Goal: Information Seeking & Learning: Check status

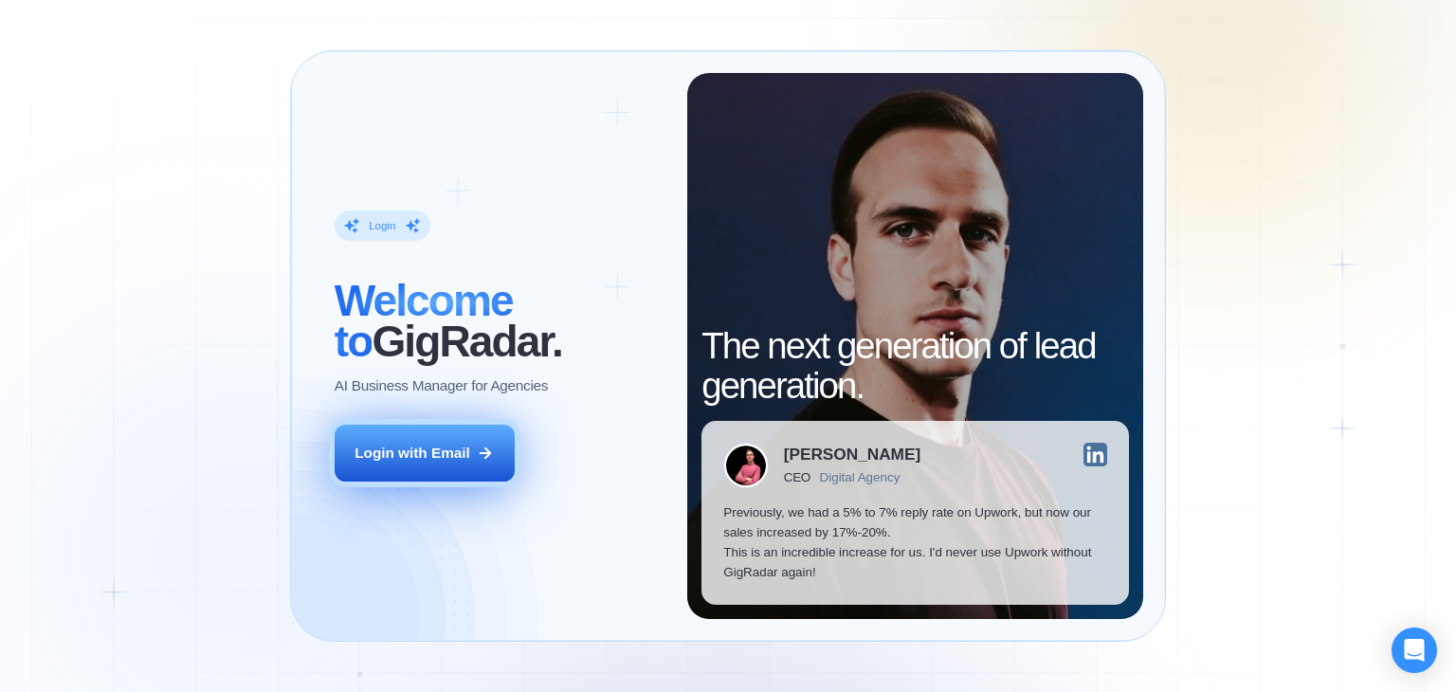
click at [509, 462] on button "Login with Email" at bounding box center [425, 453] width 180 height 57
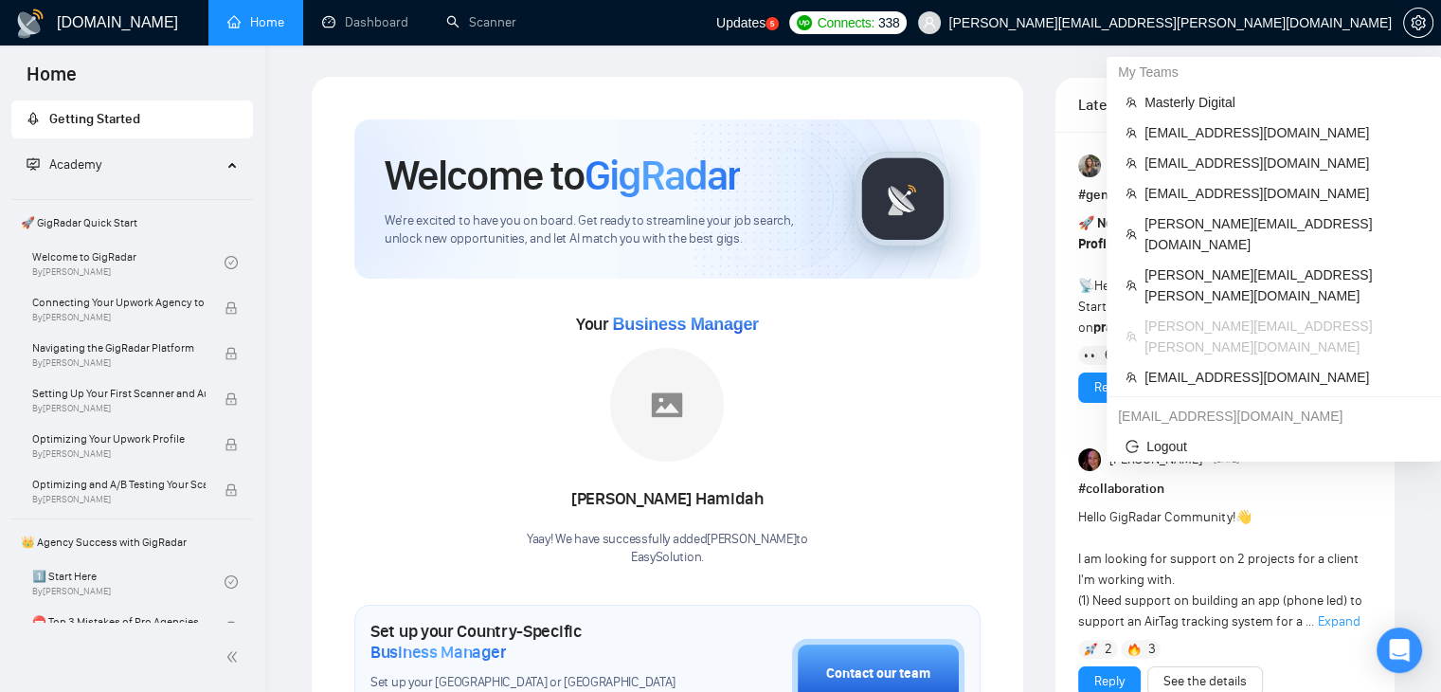
click at [1257, 12] on span "[PERSON_NAME][EMAIL_ADDRESS][PERSON_NAME][DOMAIN_NAME]" at bounding box center [1155, 22] width 497 height 61
click at [1228, 94] on span "Masterly Digital" at bounding box center [1284, 102] width 278 height 21
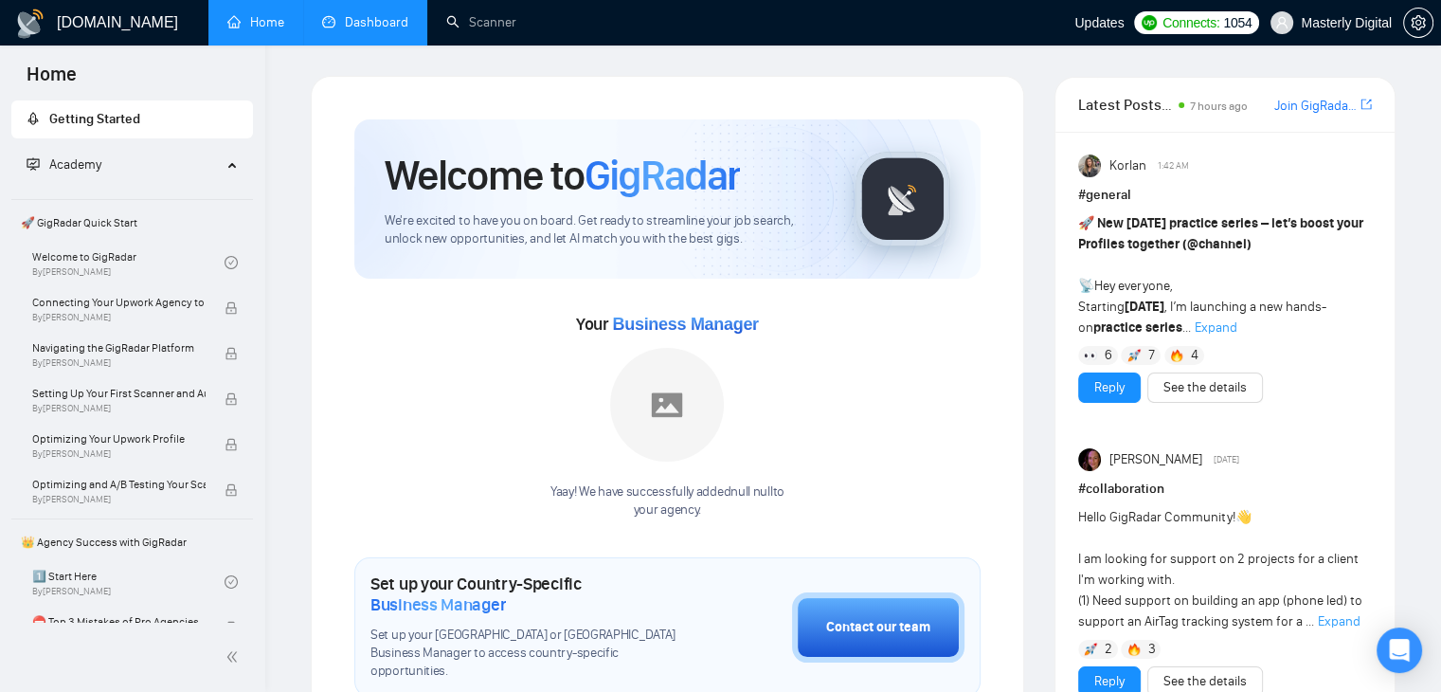
click at [383, 25] on link "Dashboard" at bounding box center [365, 22] width 86 height 16
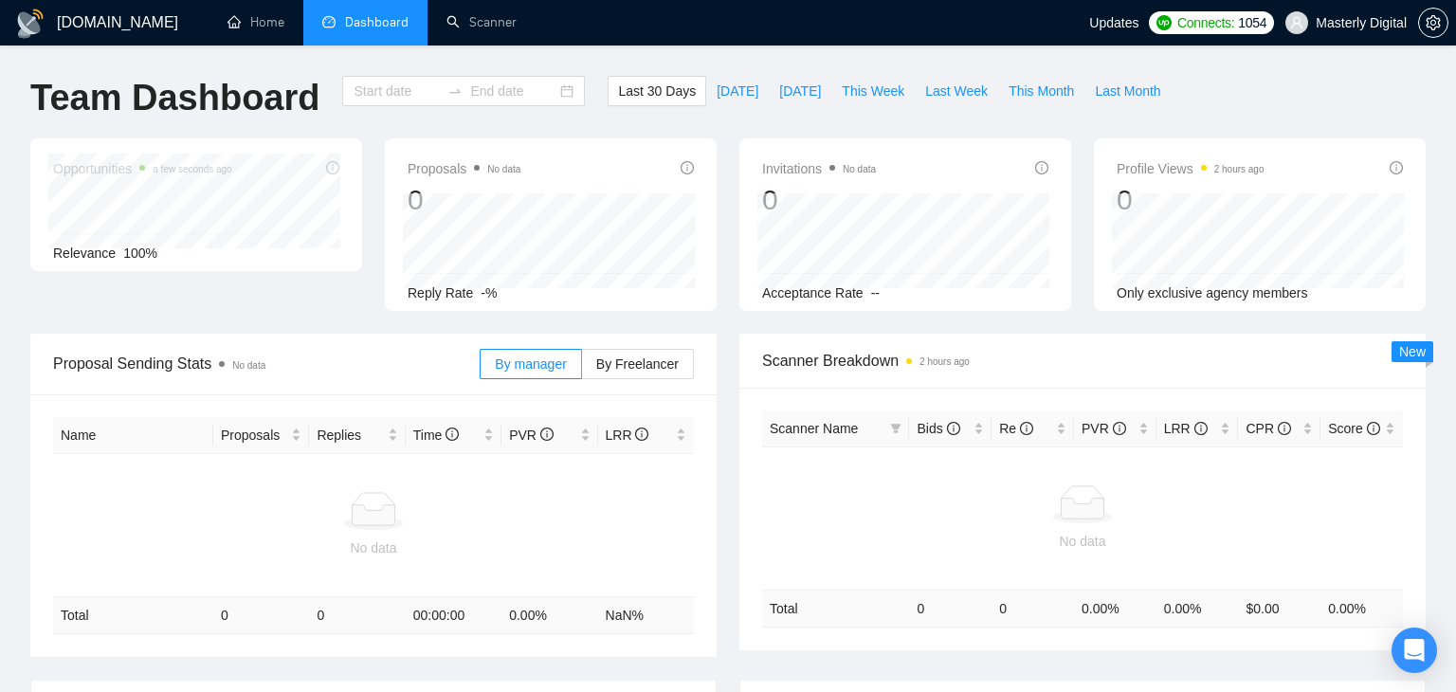
type input "[DATE]"
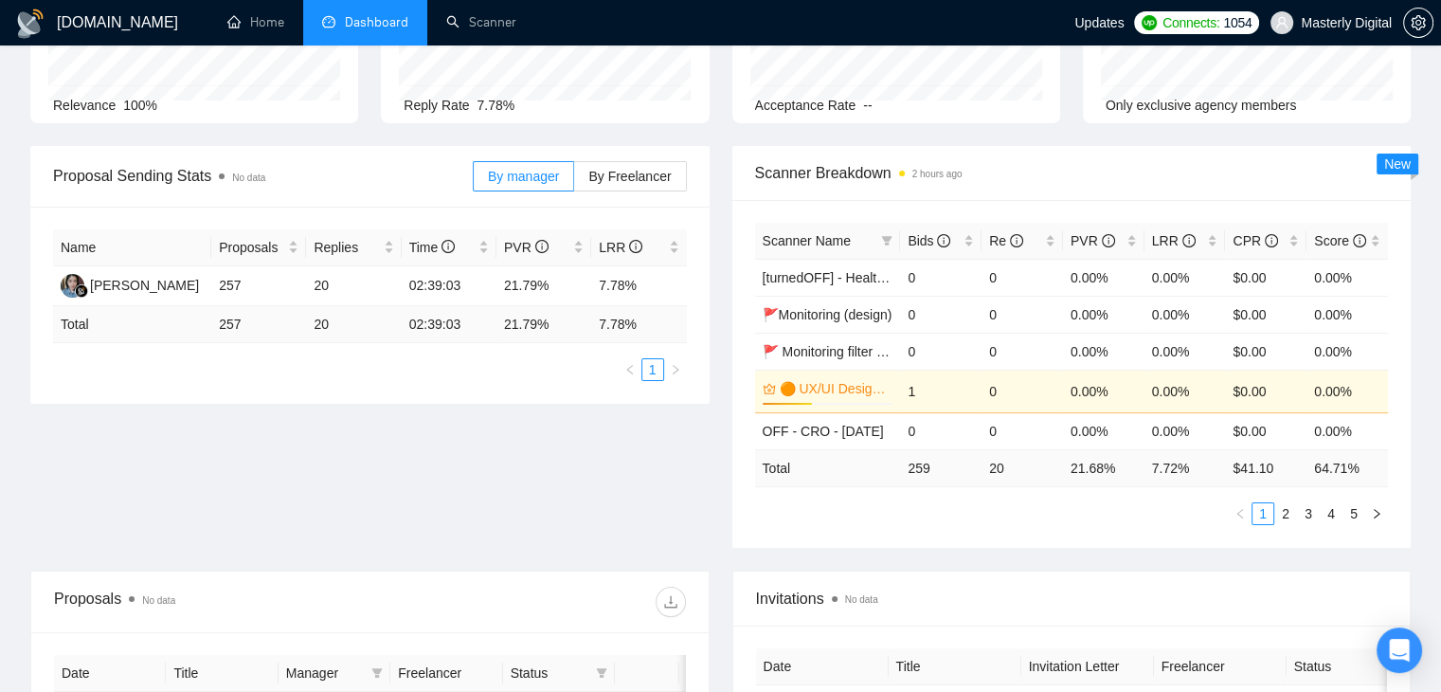
scroll to position [182, 0]
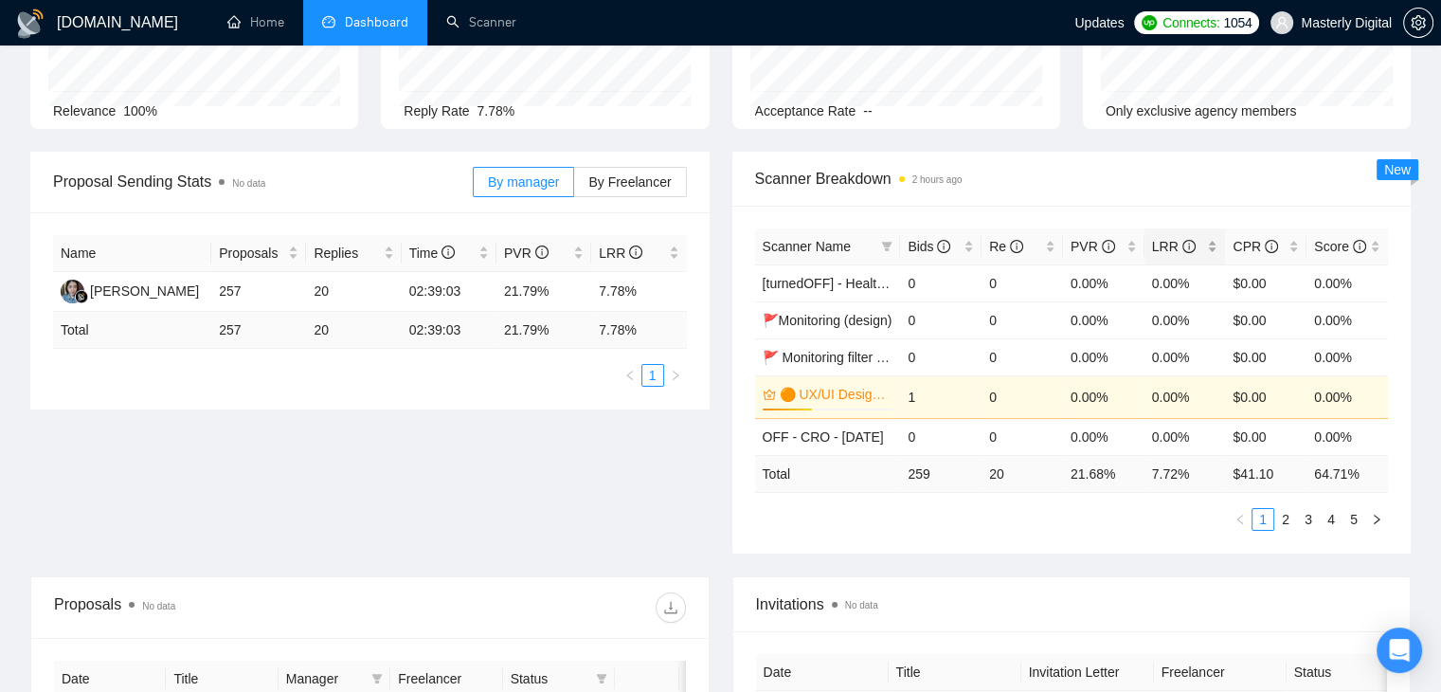
click at [1213, 250] on div "LRR" at bounding box center [1185, 246] width 66 height 21
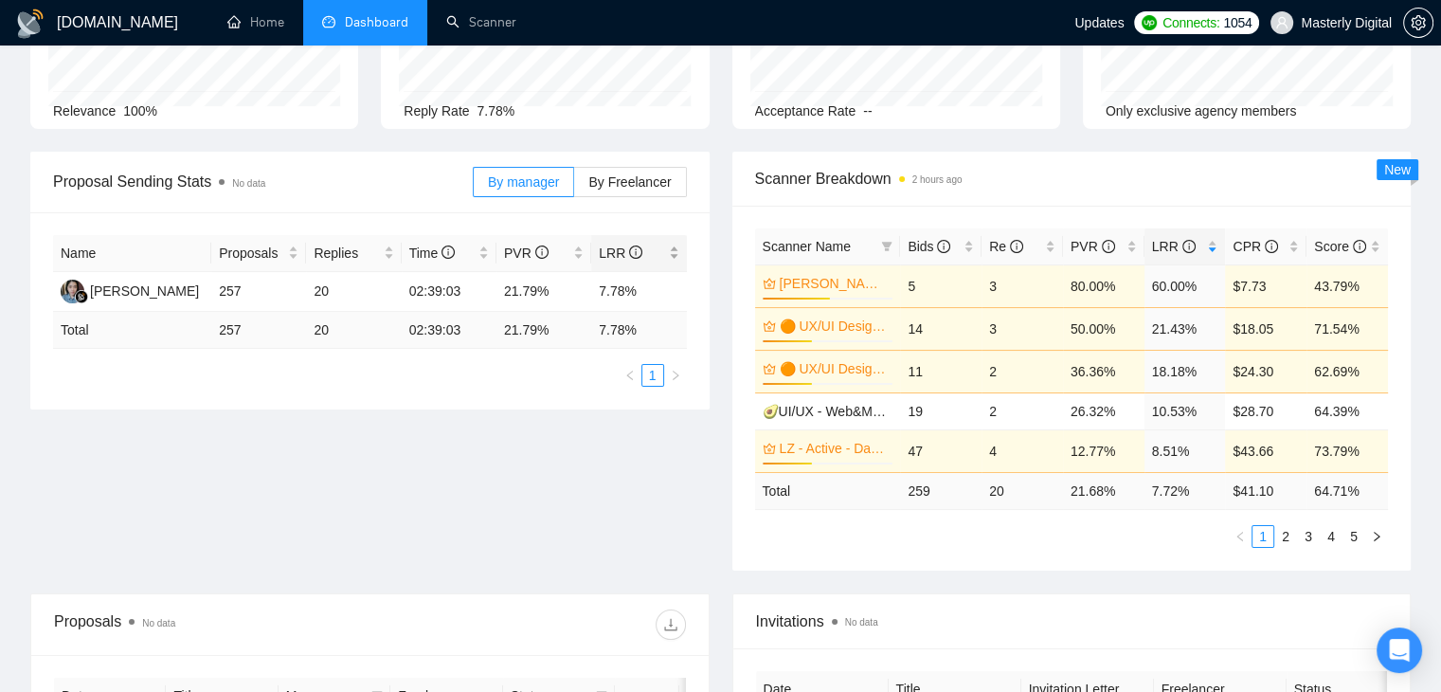
click at [679, 249] on div "LRR" at bounding box center [639, 253] width 80 height 21
click at [675, 252] on div "LRR" at bounding box center [639, 253] width 80 height 21
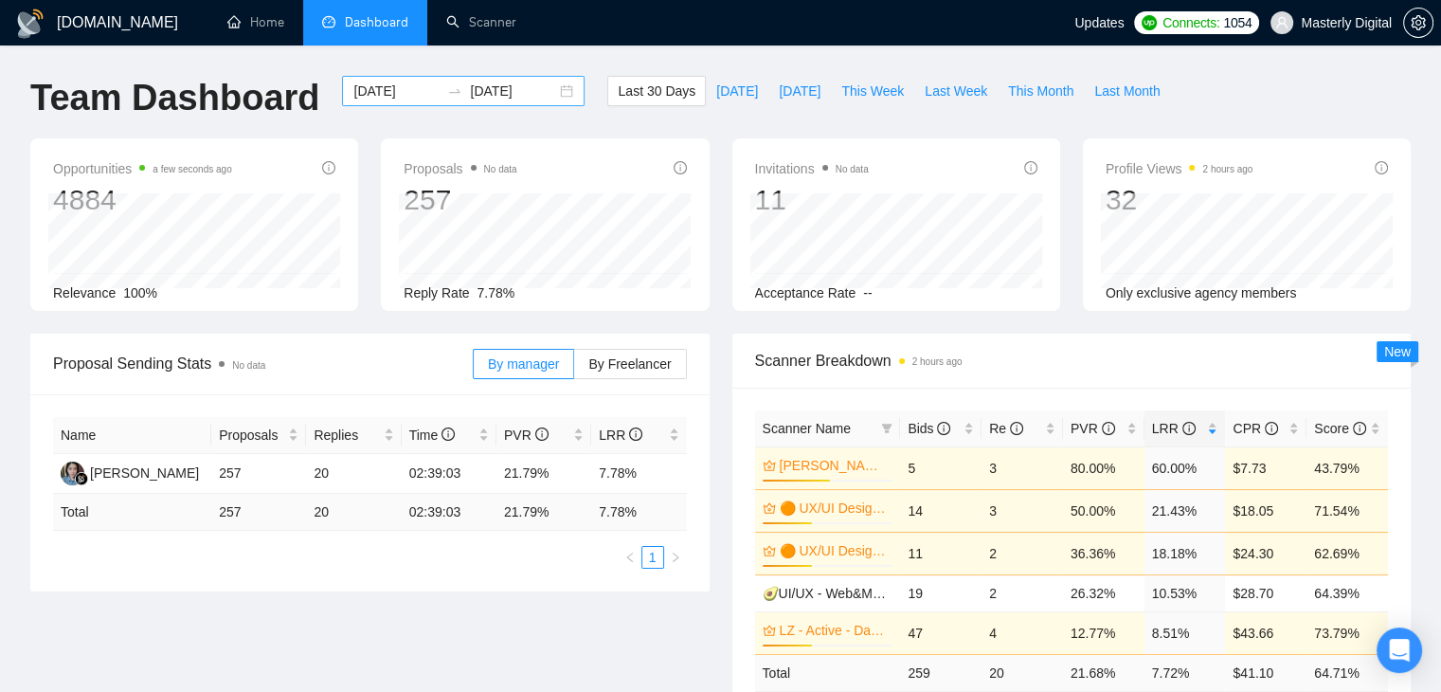
click at [553, 84] on div "[DATE] [DATE]" at bounding box center [463, 91] width 243 height 30
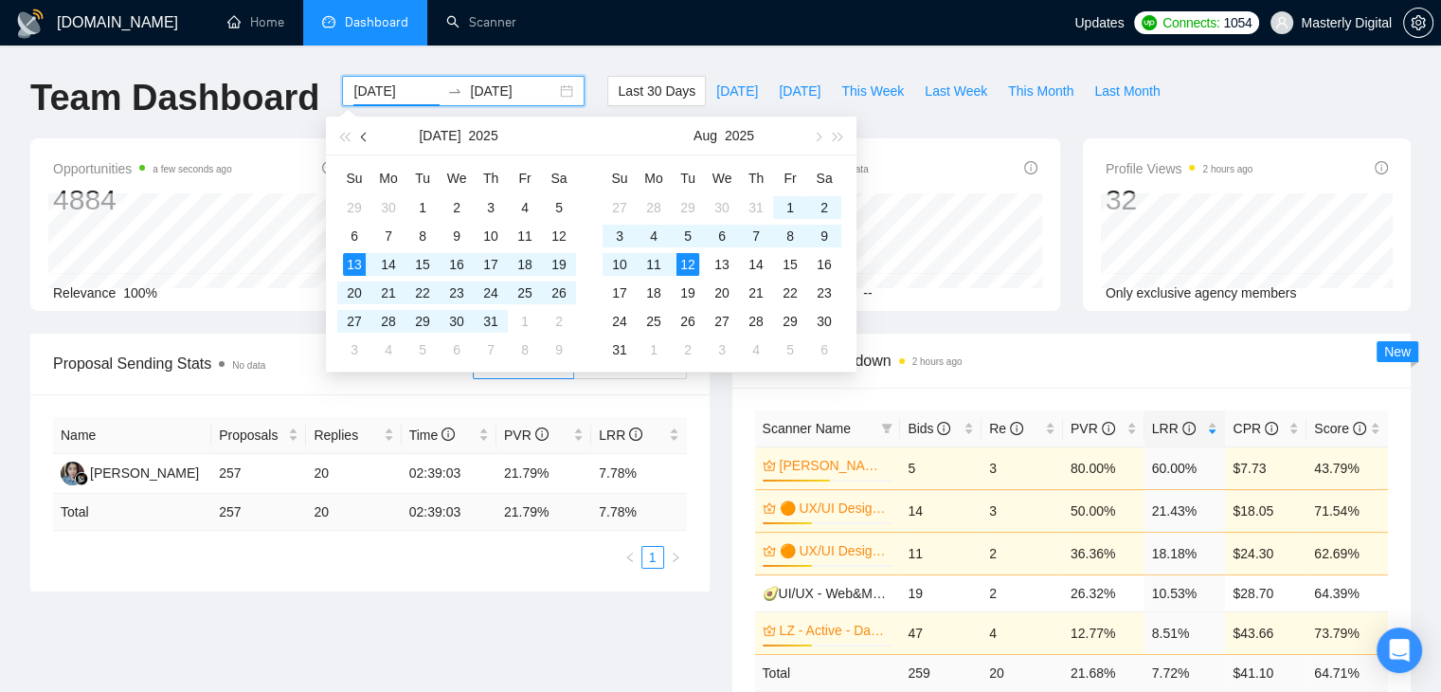
click at [367, 141] on button "button" at bounding box center [364, 136] width 21 height 38
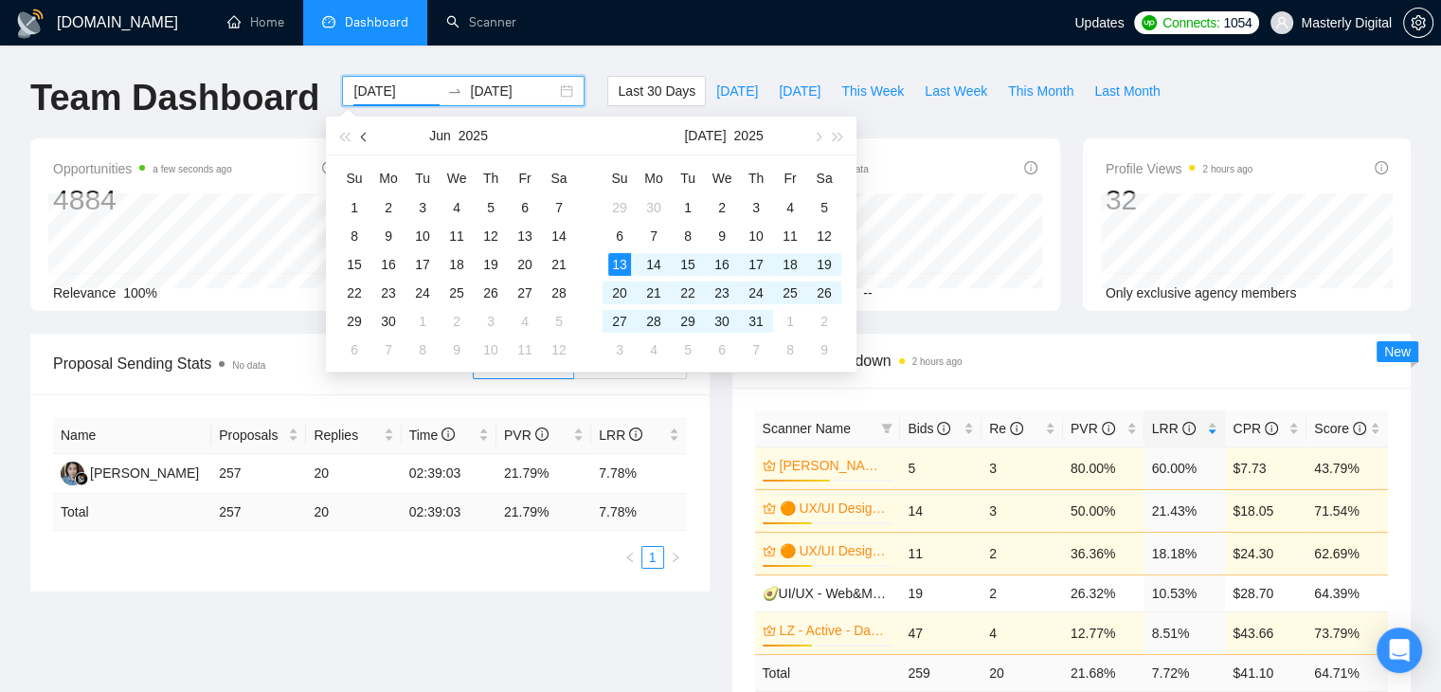
click at [364, 146] on button "button" at bounding box center [364, 136] width 21 height 38
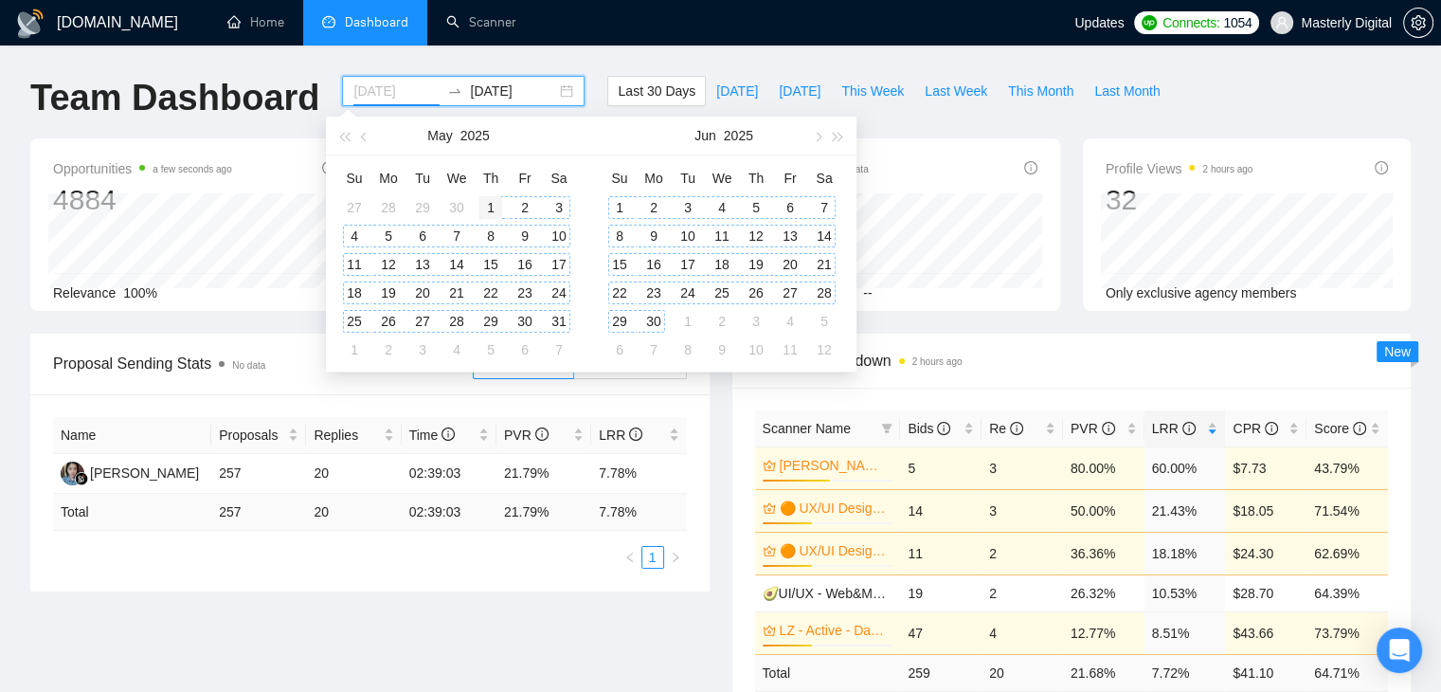
type input "[DATE]"
click at [496, 206] on div "1" at bounding box center [491, 207] width 23 height 23
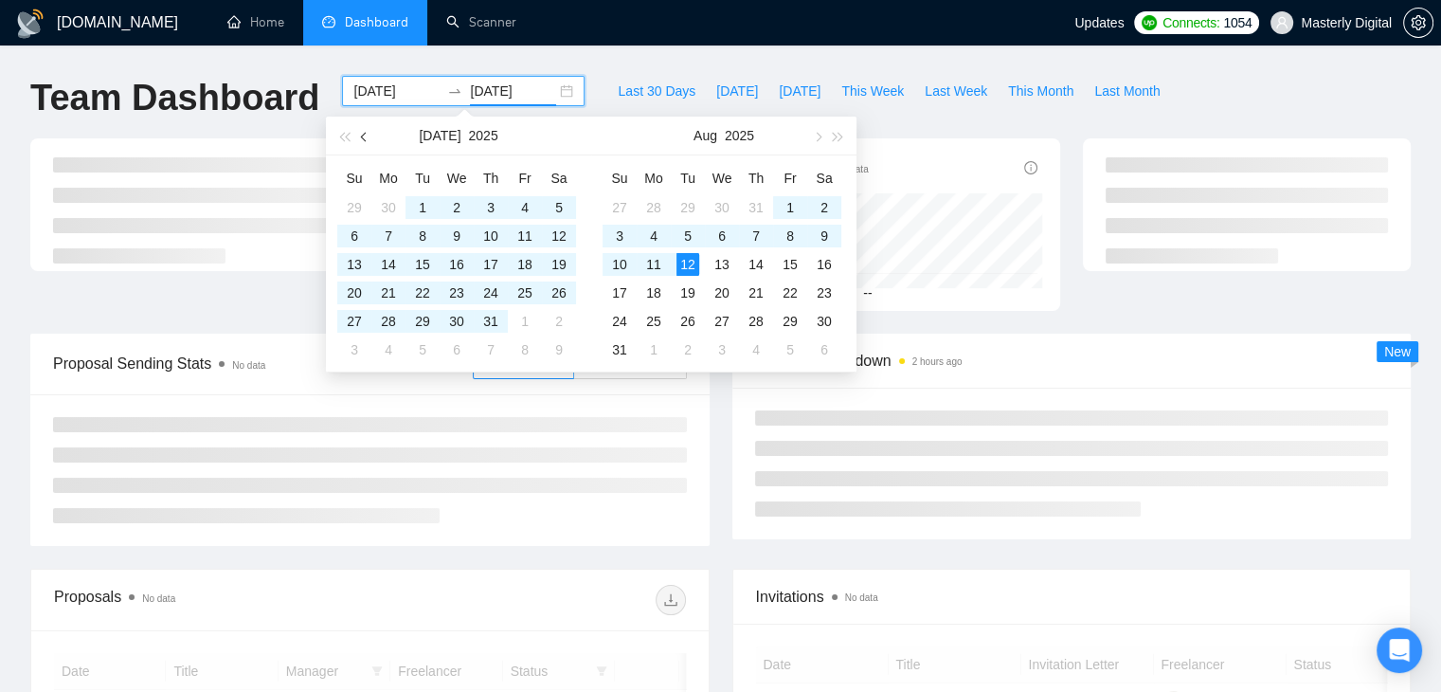
click at [363, 143] on button "button" at bounding box center [364, 136] width 21 height 38
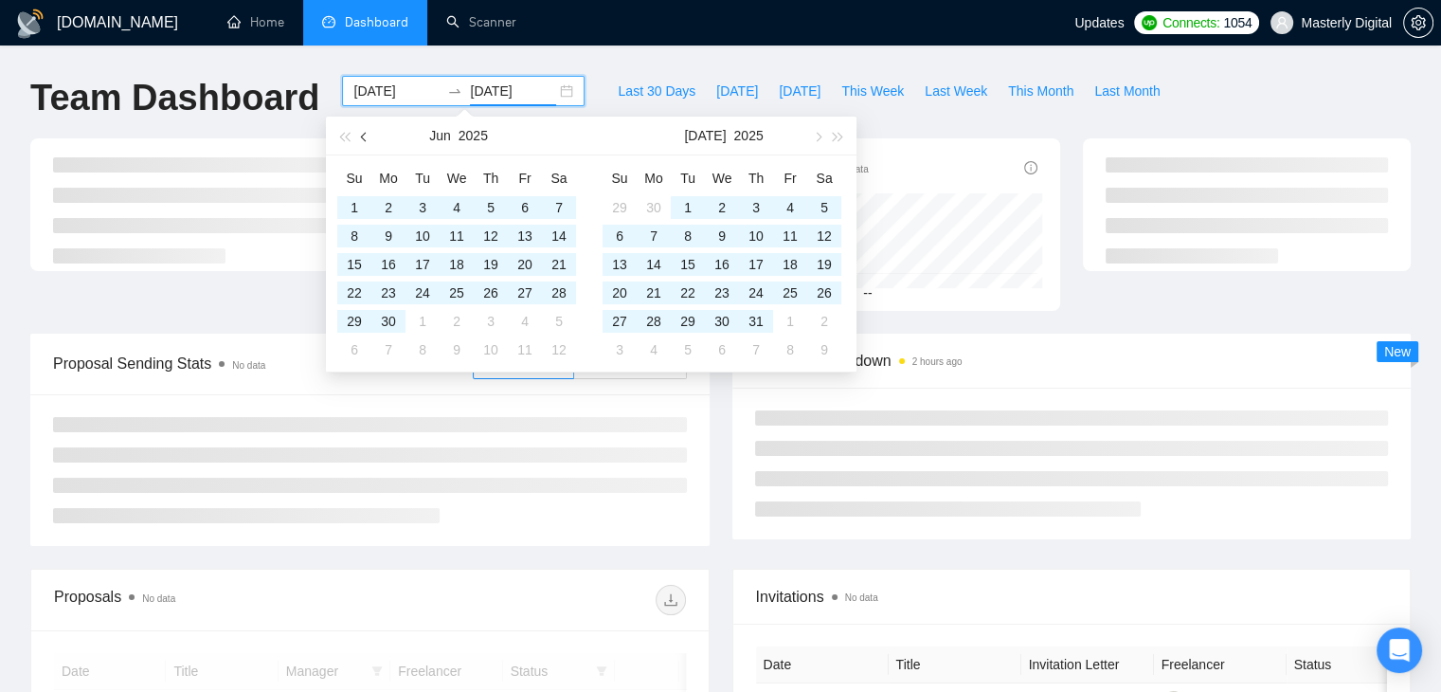
click at [363, 143] on button "button" at bounding box center [364, 136] width 21 height 38
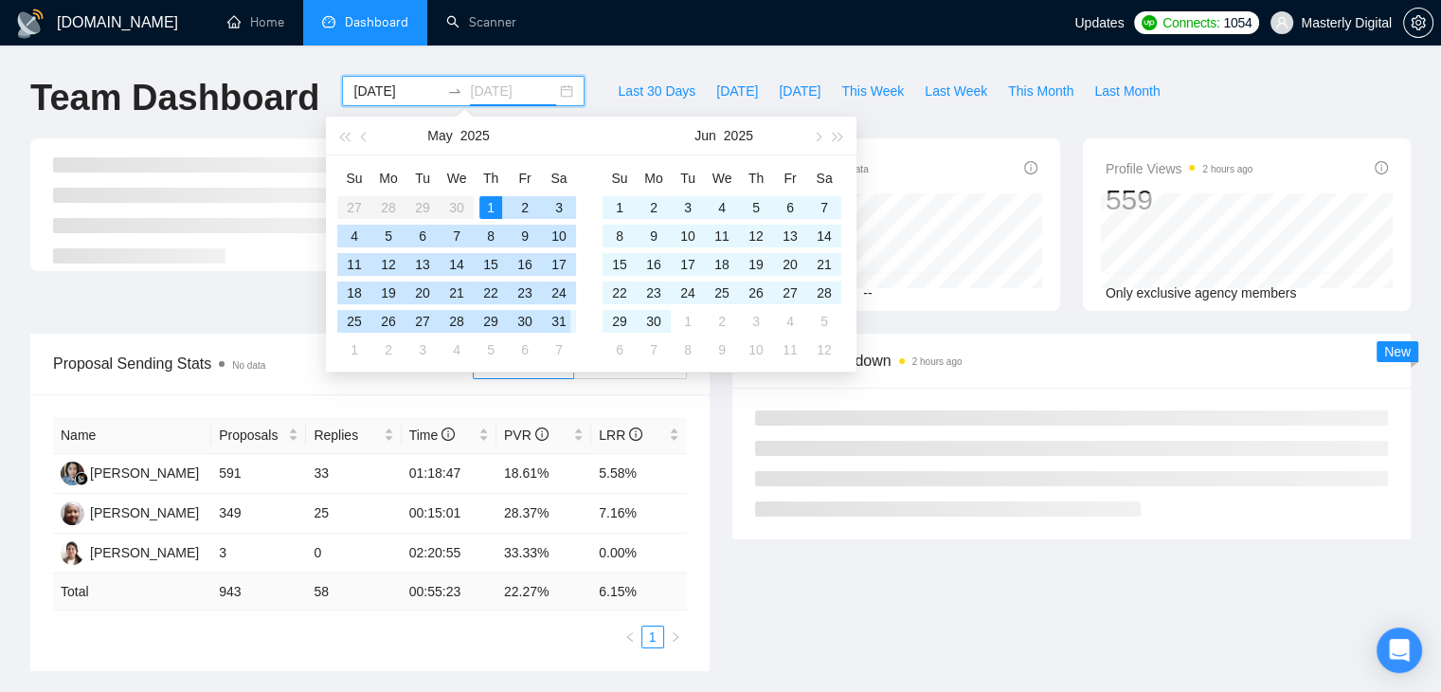
type input "[DATE]"
click at [561, 328] on div "31" at bounding box center [559, 321] width 23 height 23
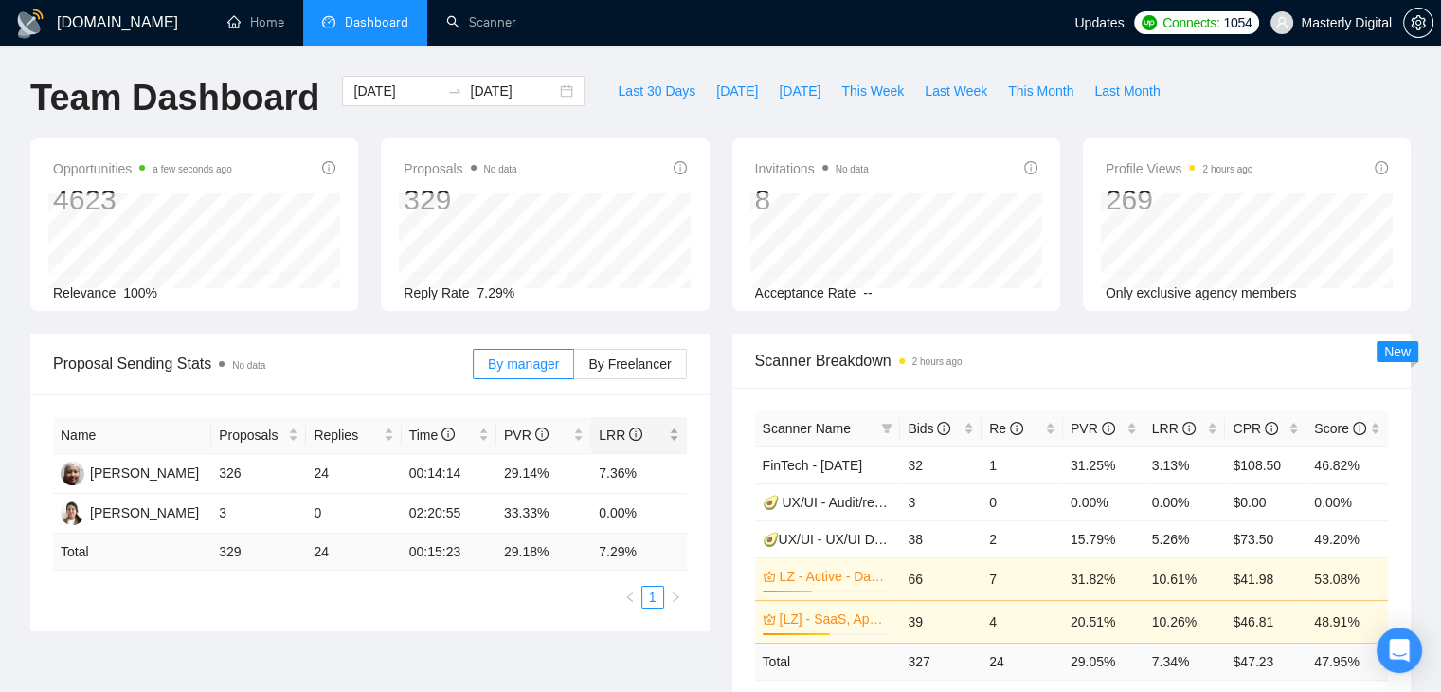
click at [672, 434] on div "LRR" at bounding box center [639, 435] width 80 height 21
click at [548, 103] on div "[DATE] [DATE]" at bounding box center [463, 91] width 243 height 30
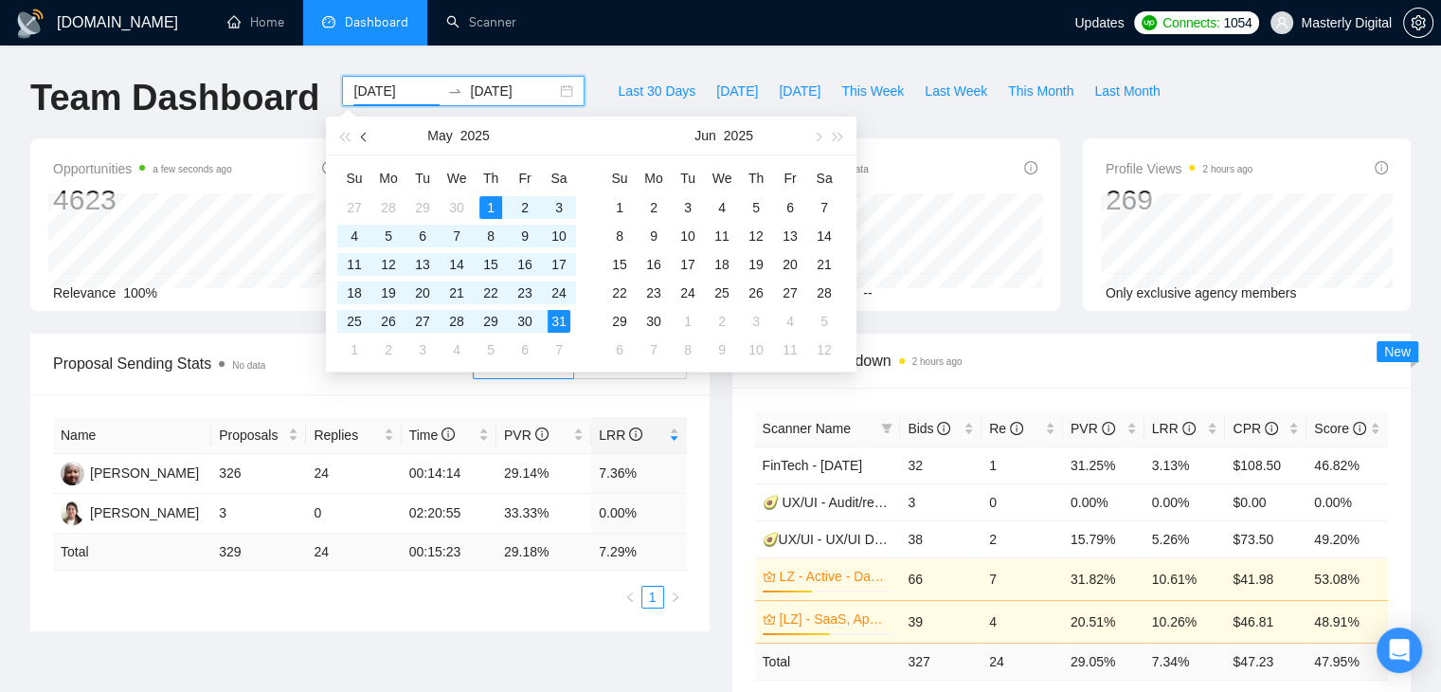
click at [360, 134] on button "button" at bounding box center [364, 136] width 21 height 38
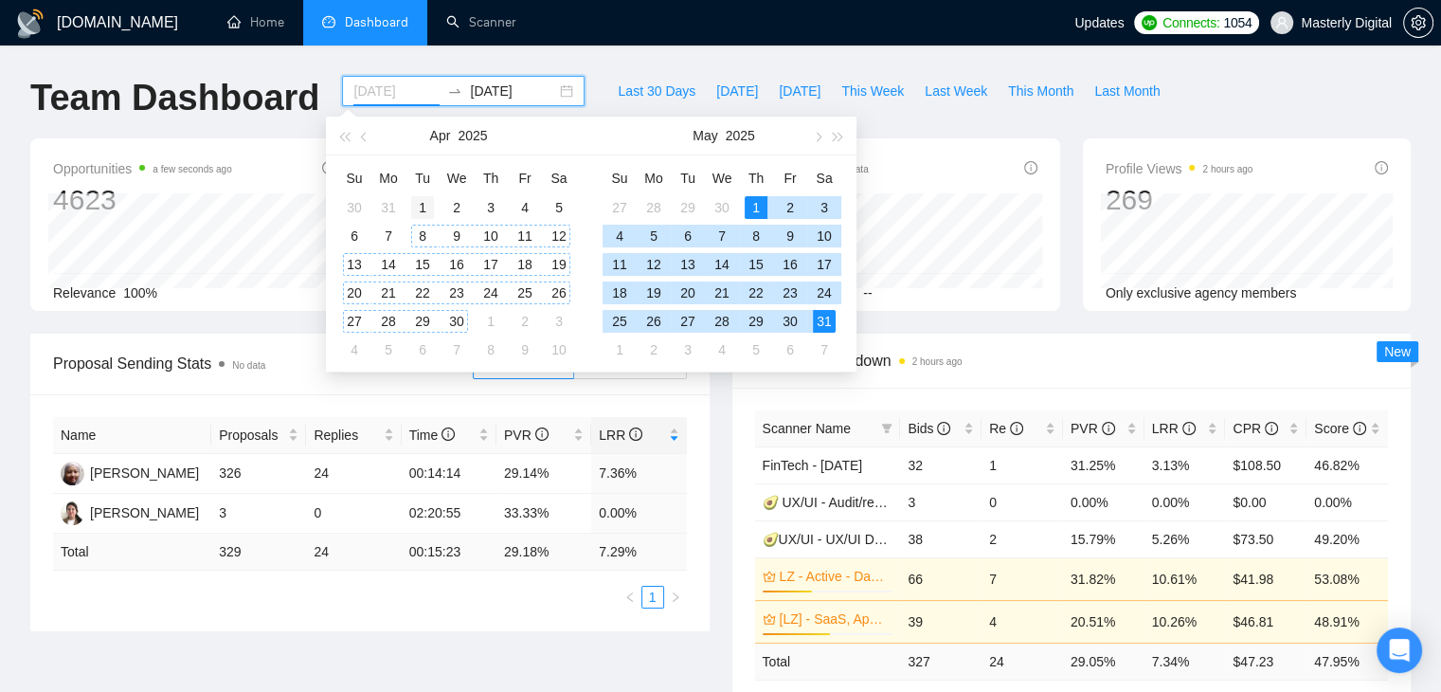
type input "[DATE]"
click at [421, 213] on div "1" at bounding box center [422, 207] width 23 height 23
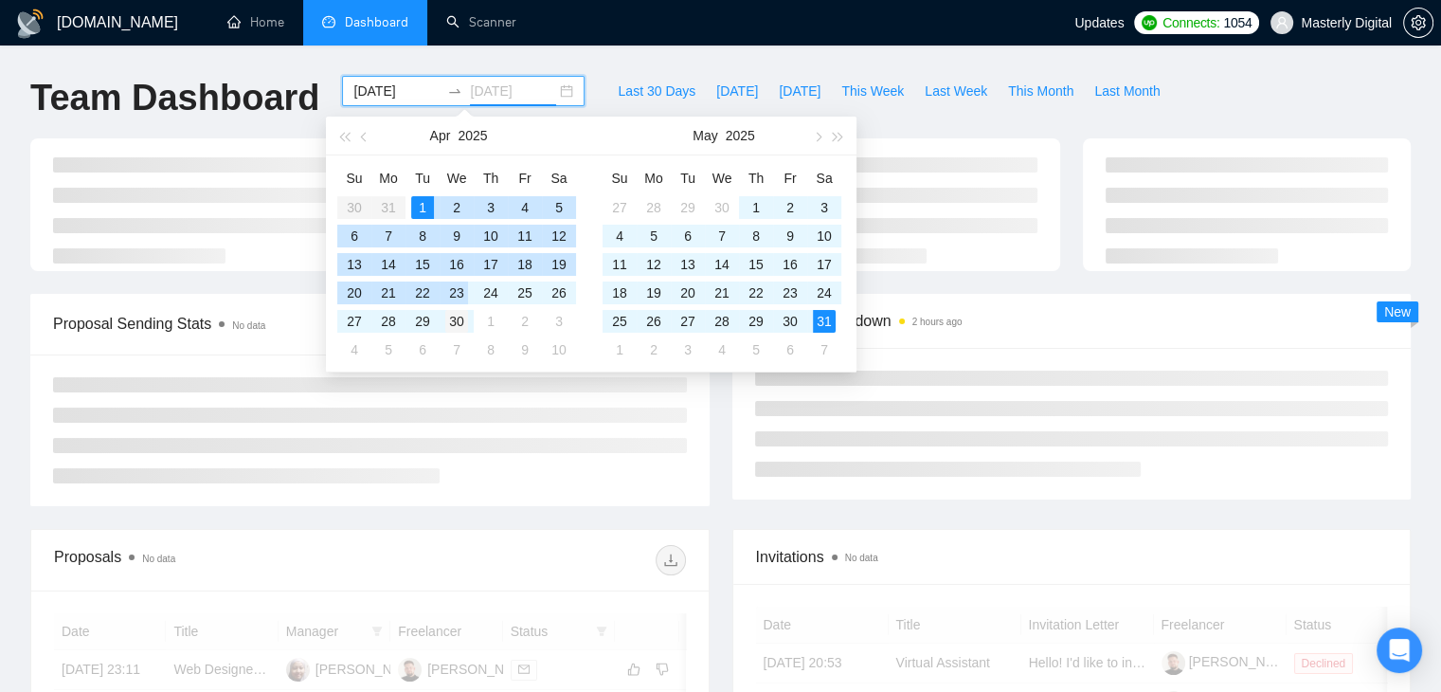
type input "[DATE]"
click at [457, 319] on div "30" at bounding box center [456, 321] width 23 height 23
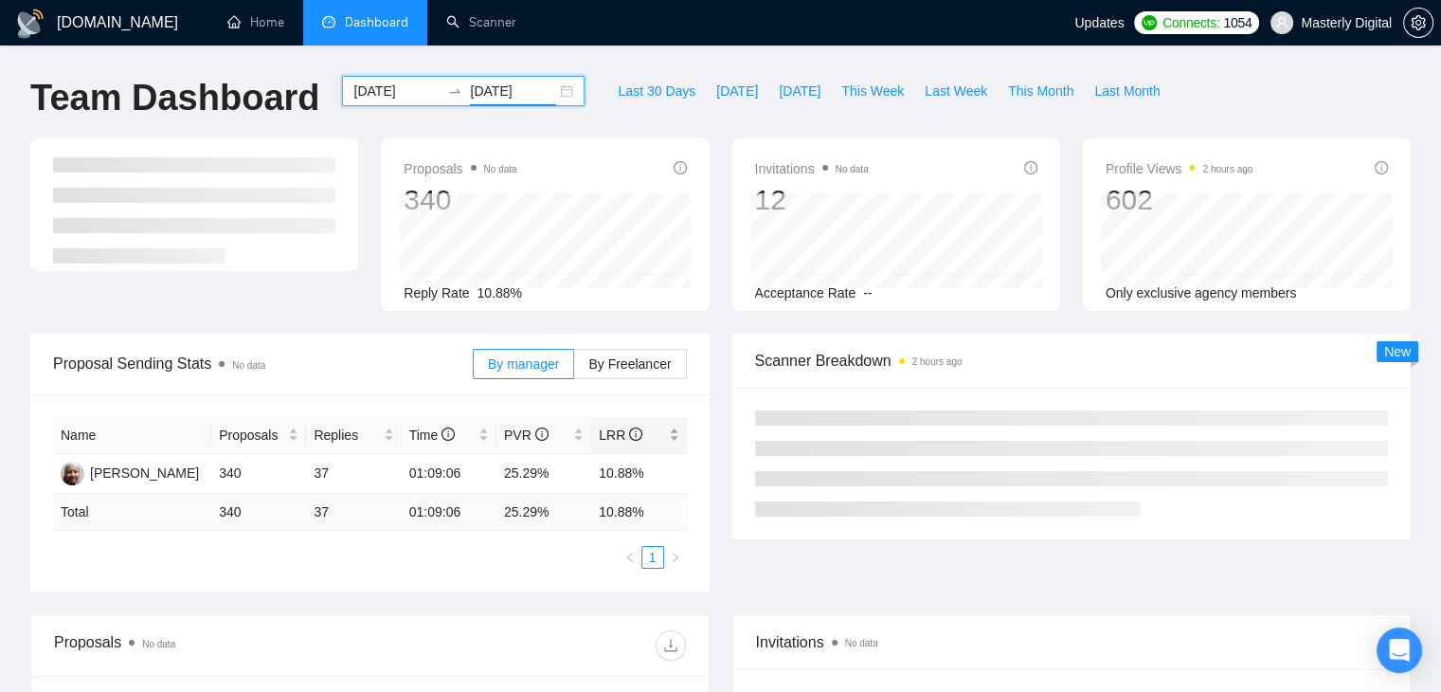
click at [675, 434] on div "LRR" at bounding box center [639, 435] width 80 height 21
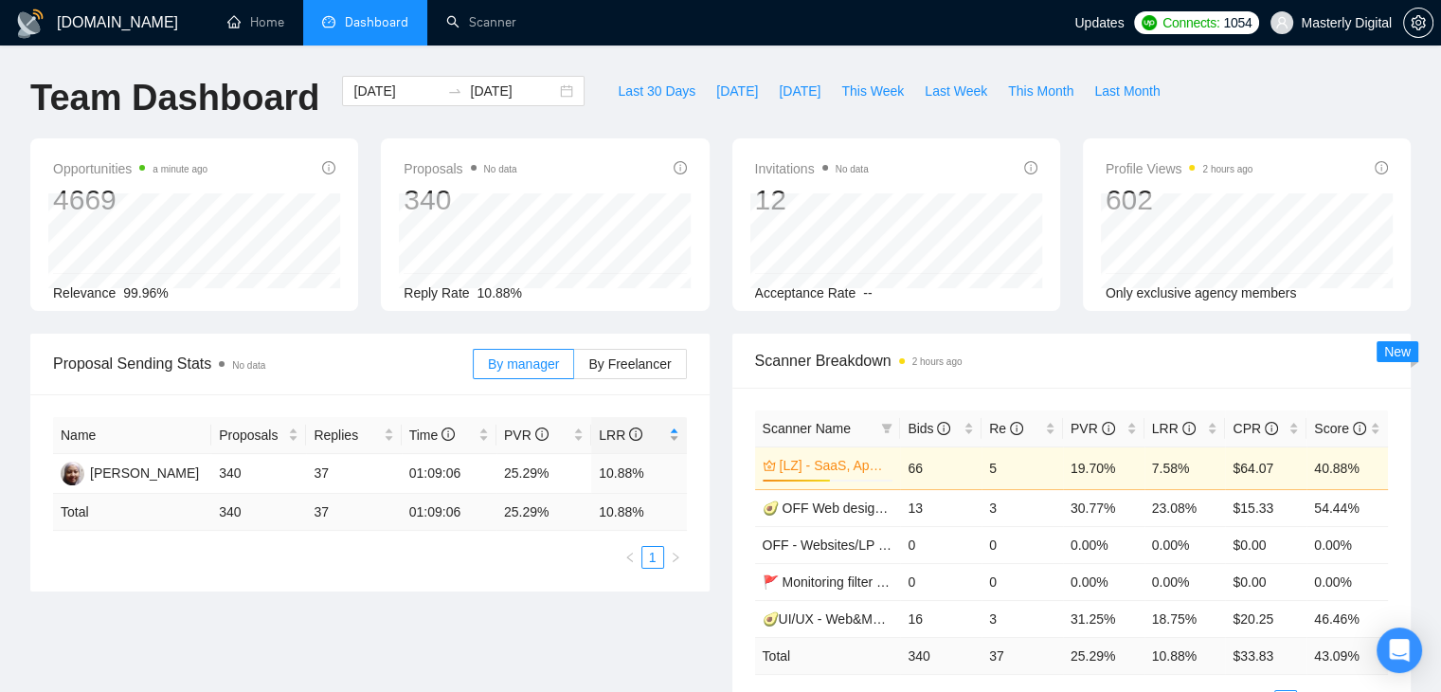
click at [675, 434] on div "LRR" at bounding box center [639, 435] width 80 height 21
click at [553, 89] on div "[DATE] [DATE]" at bounding box center [463, 91] width 243 height 30
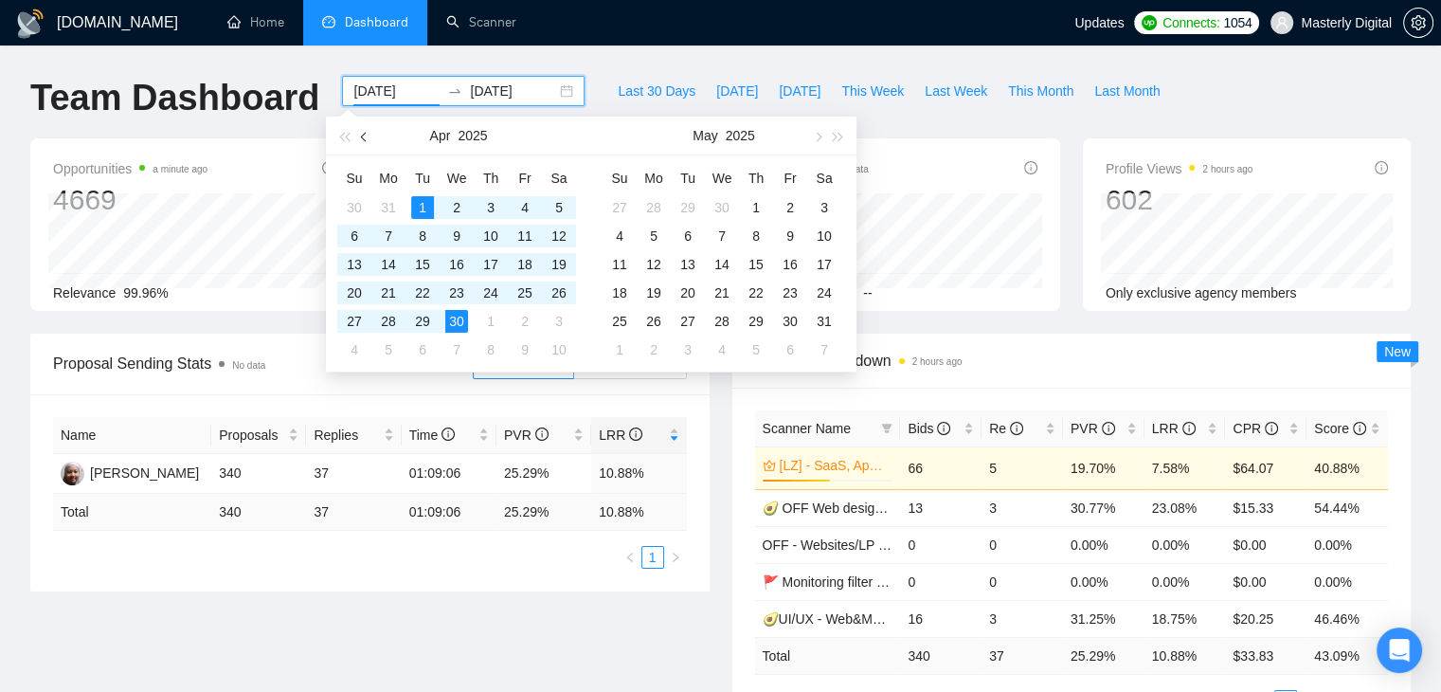
click at [361, 137] on button "button" at bounding box center [364, 136] width 21 height 38
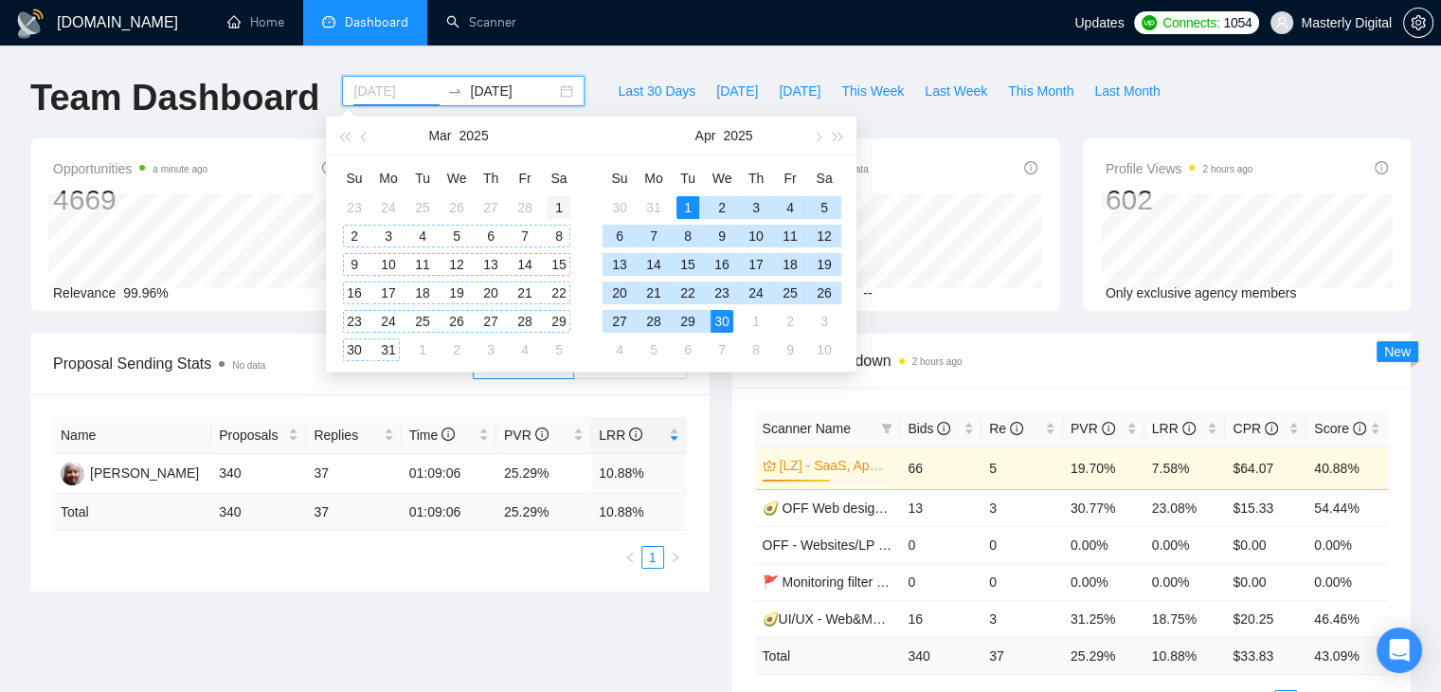
type input "[DATE]"
click at [561, 206] on div "1" at bounding box center [559, 207] width 23 height 23
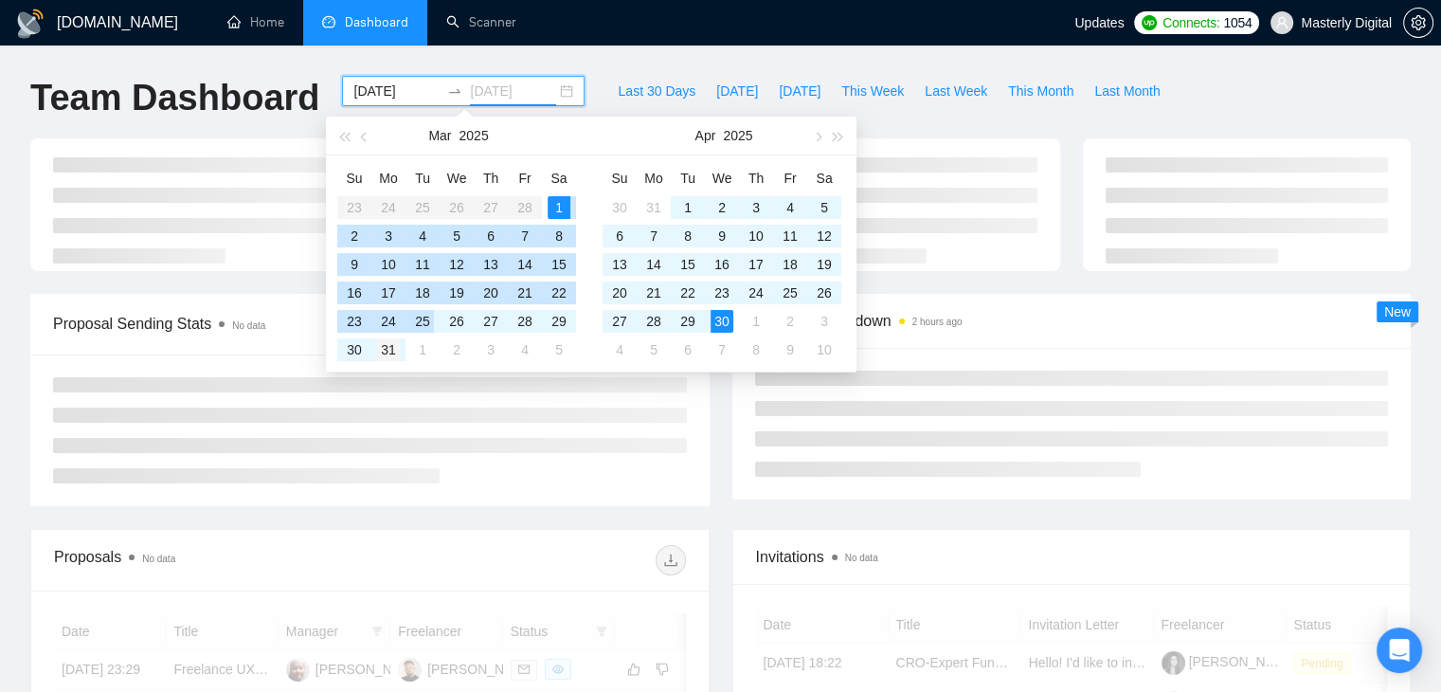
type input "[DATE]"
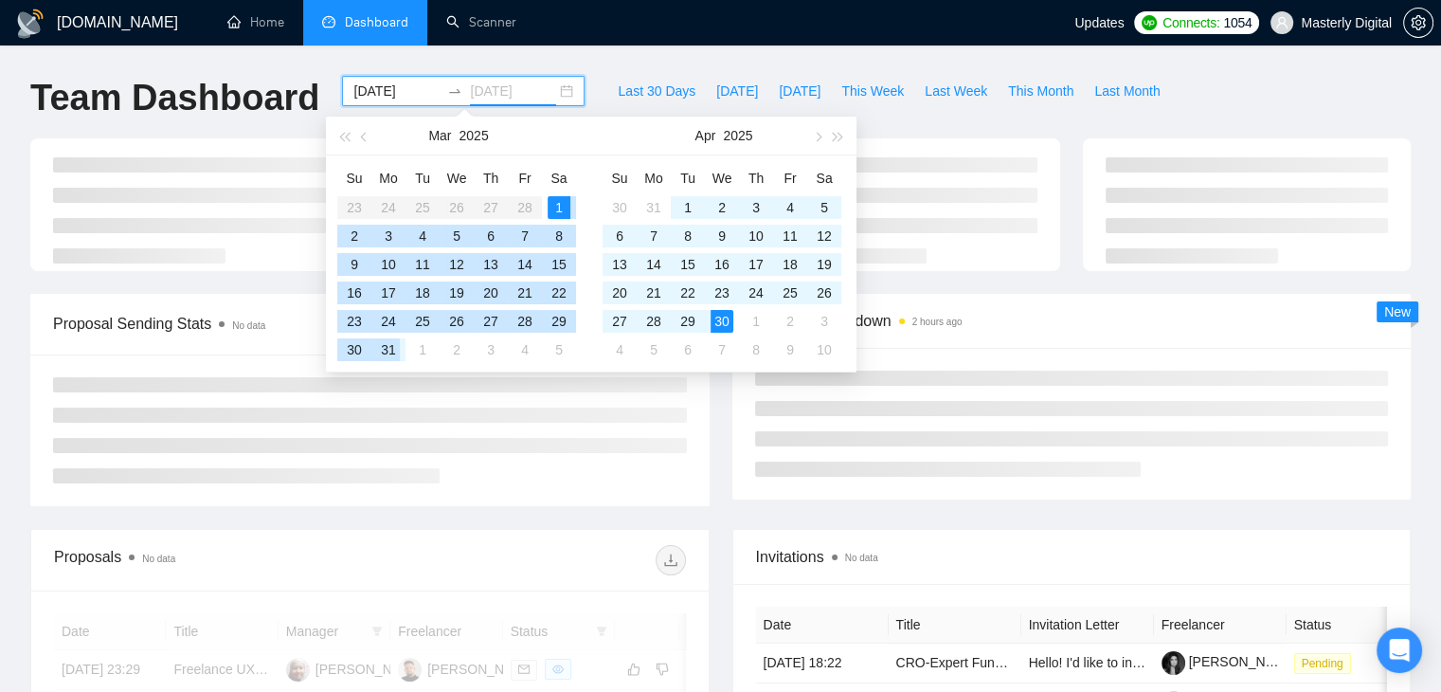
click at [387, 347] on div "31" at bounding box center [388, 349] width 23 height 23
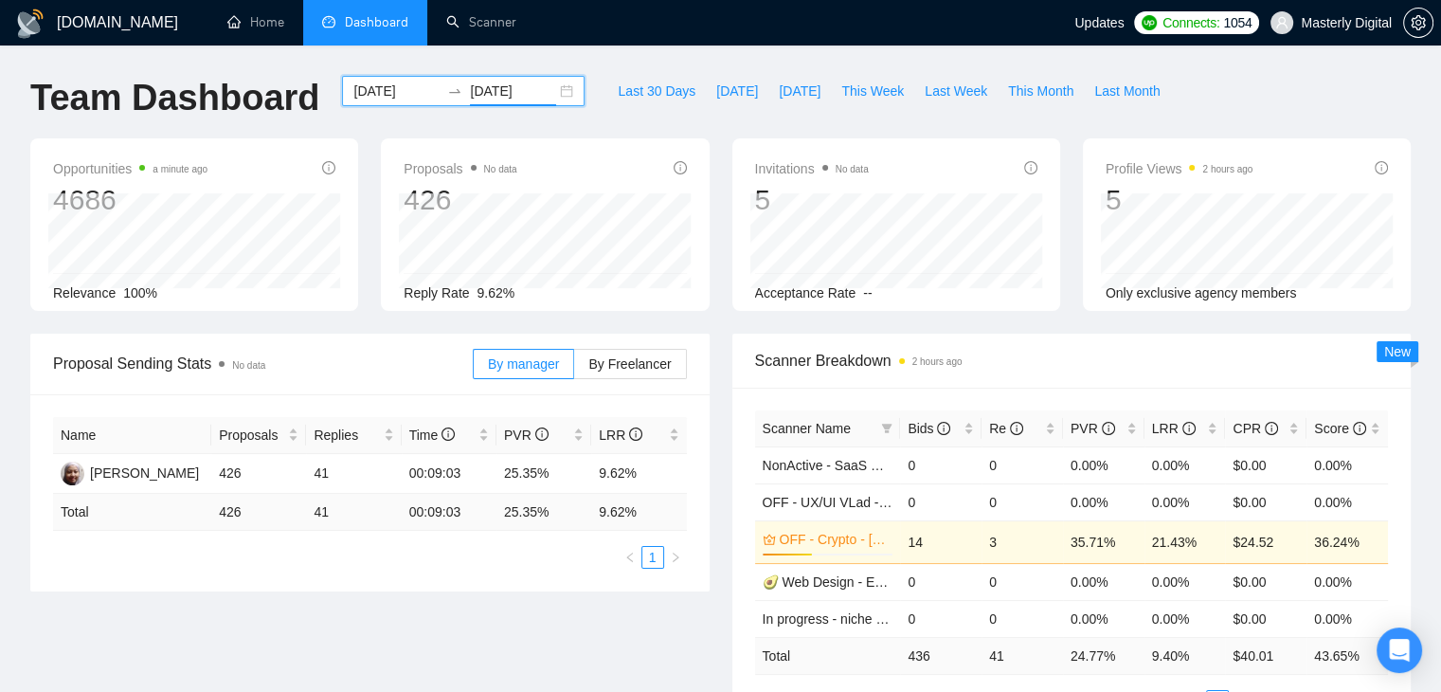
click at [547, 89] on div "[DATE] [DATE]" at bounding box center [463, 91] width 243 height 30
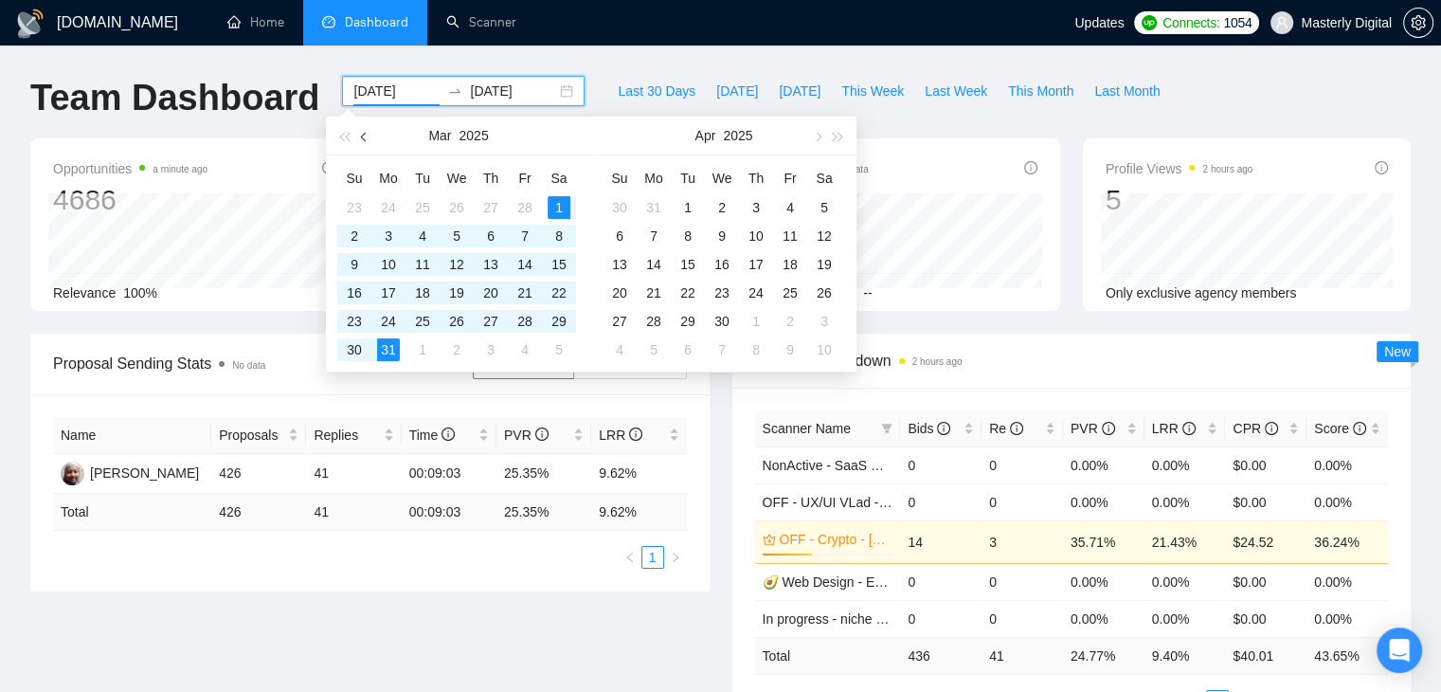
click at [361, 149] on button "button" at bounding box center [364, 136] width 21 height 38
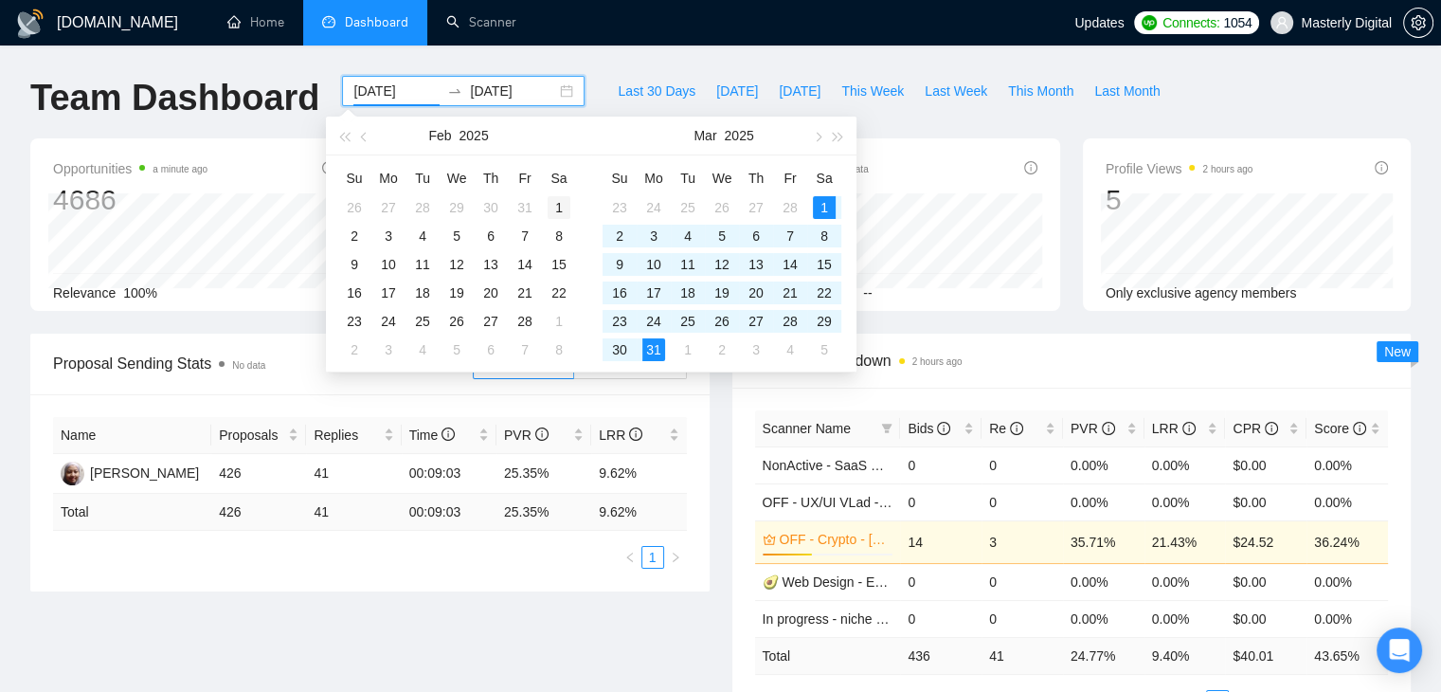
type input "[DATE]"
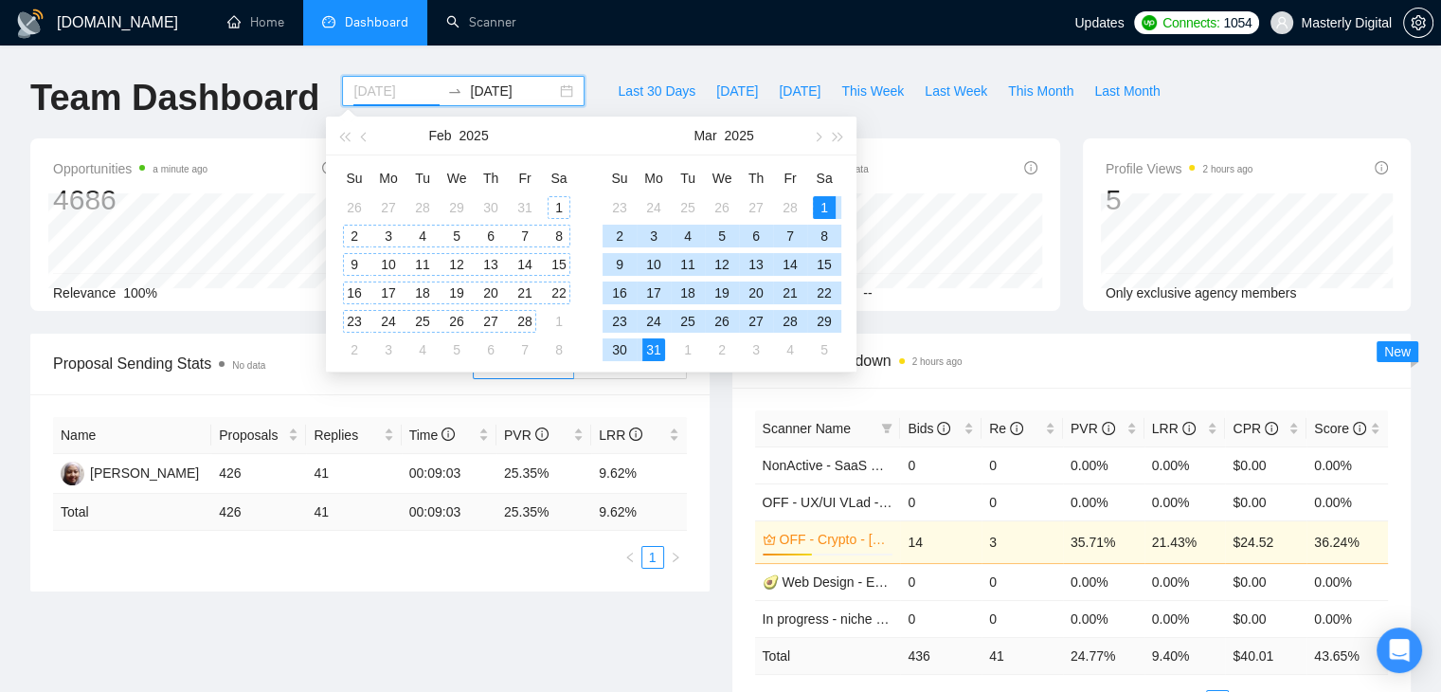
click at [559, 208] on div "1" at bounding box center [559, 207] width 23 height 23
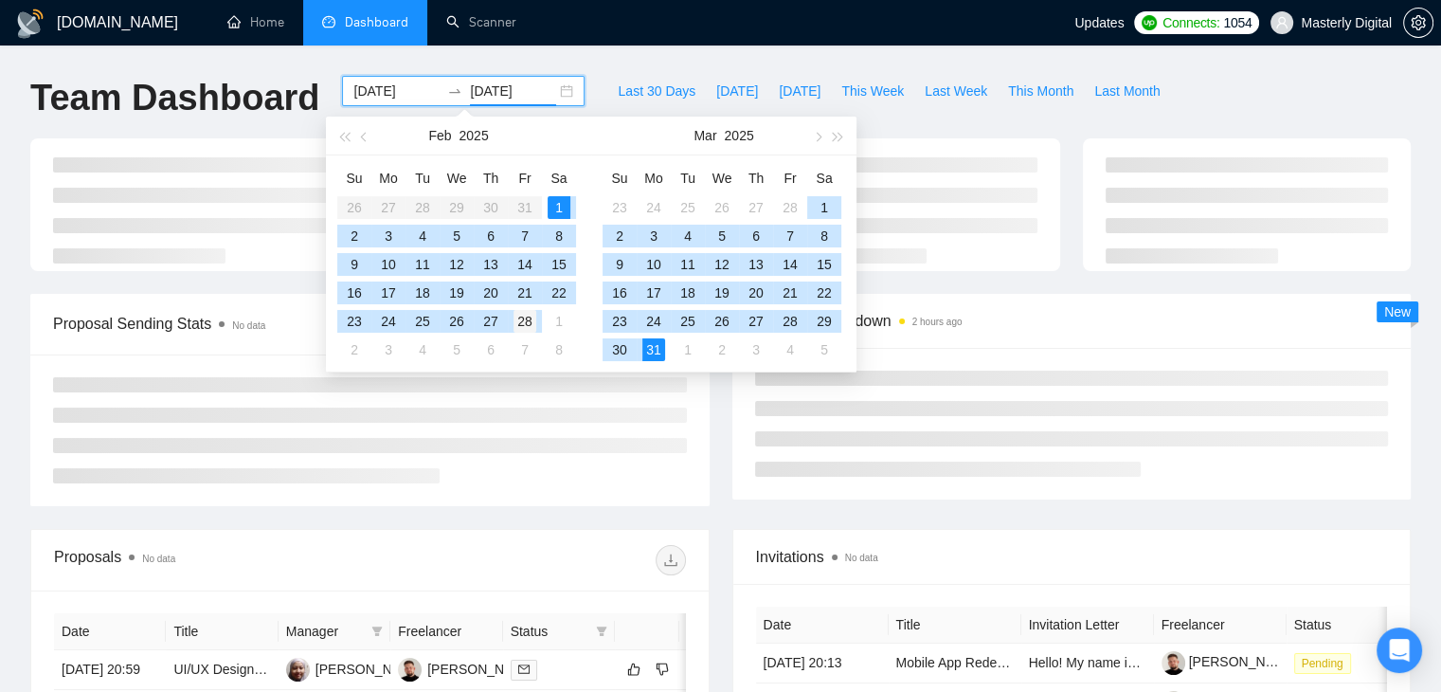
type input "[DATE]"
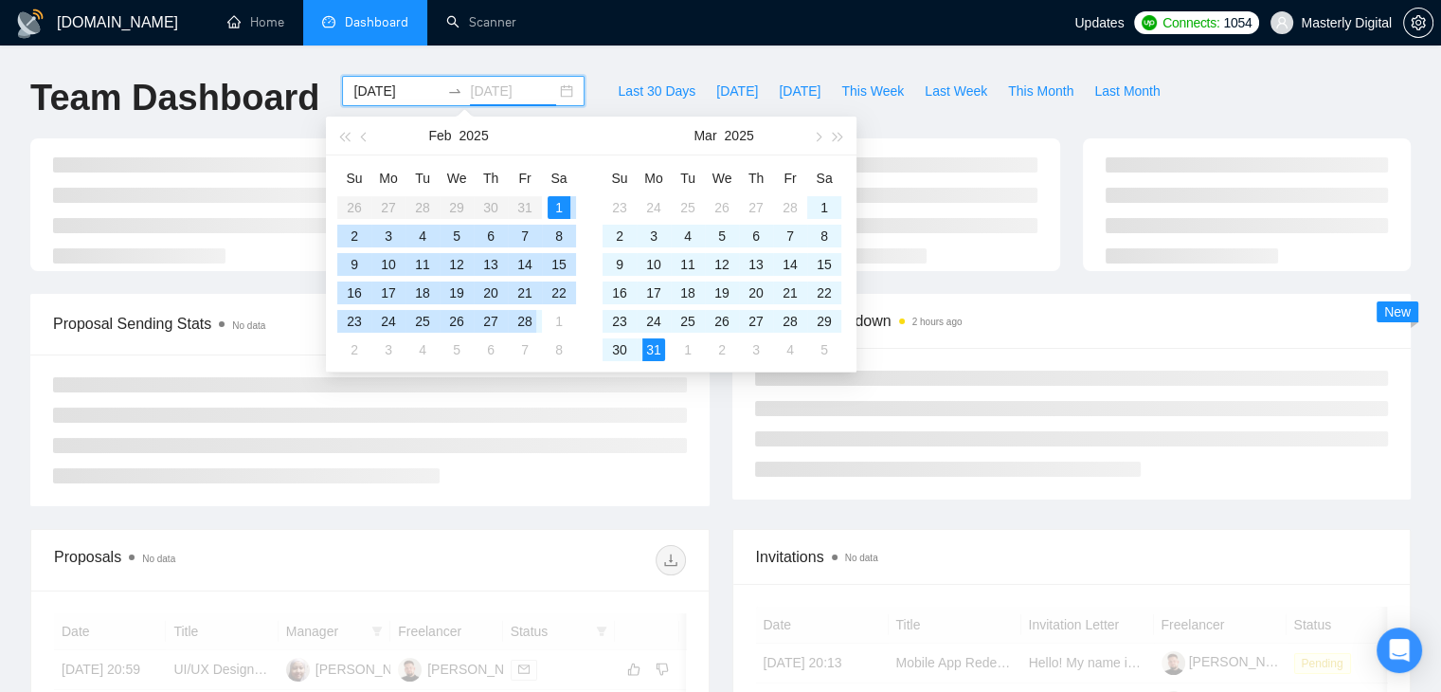
click at [526, 327] on div "28" at bounding box center [525, 321] width 23 height 23
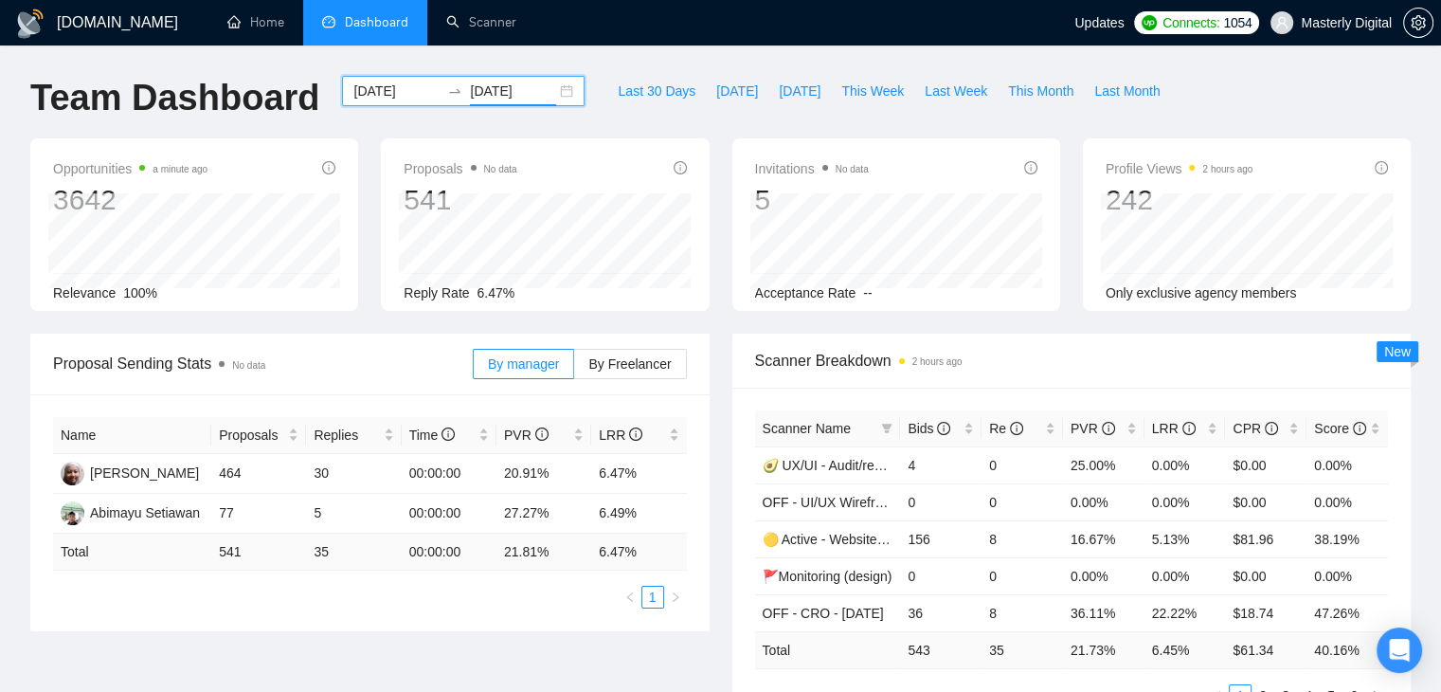
click at [553, 85] on div "[DATE] [DATE]" at bounding box center [463, 91] width 243 height 30
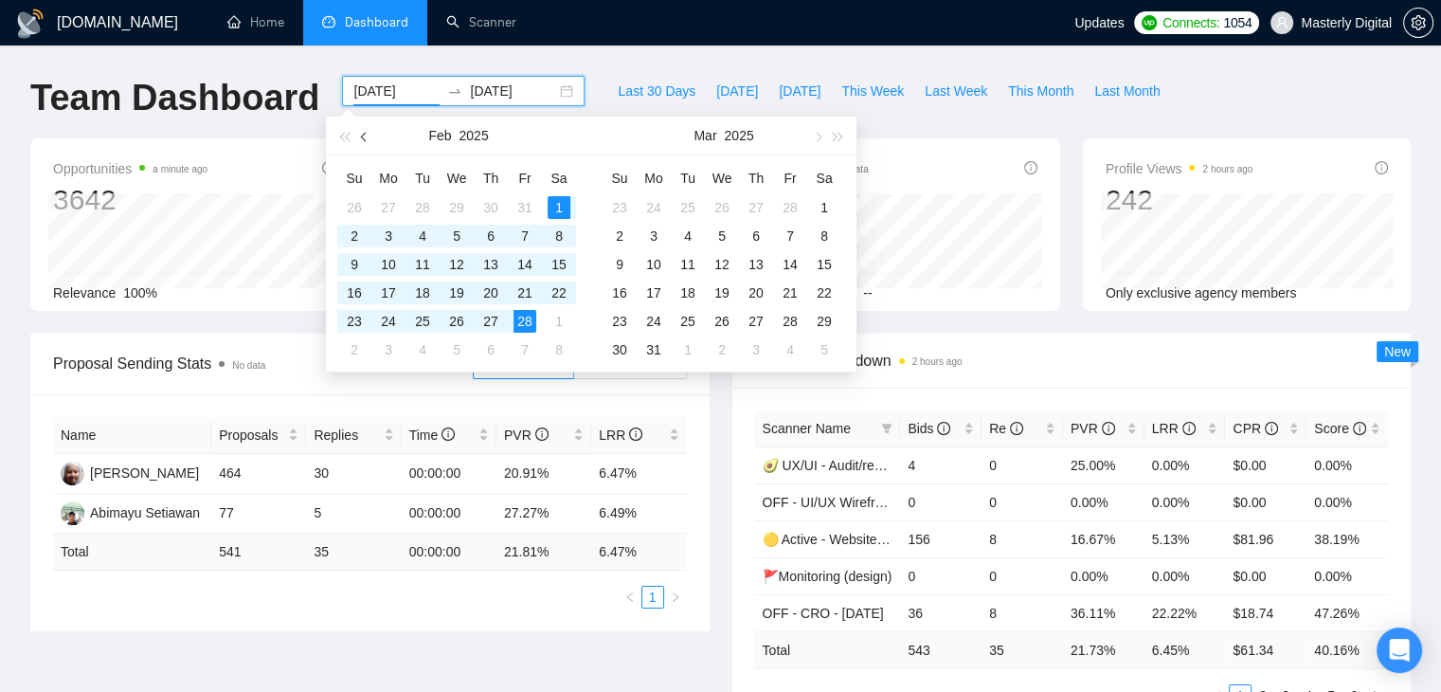
click at [371, 137] on button "button" at bounding box center [364, 136] width 21 height 38
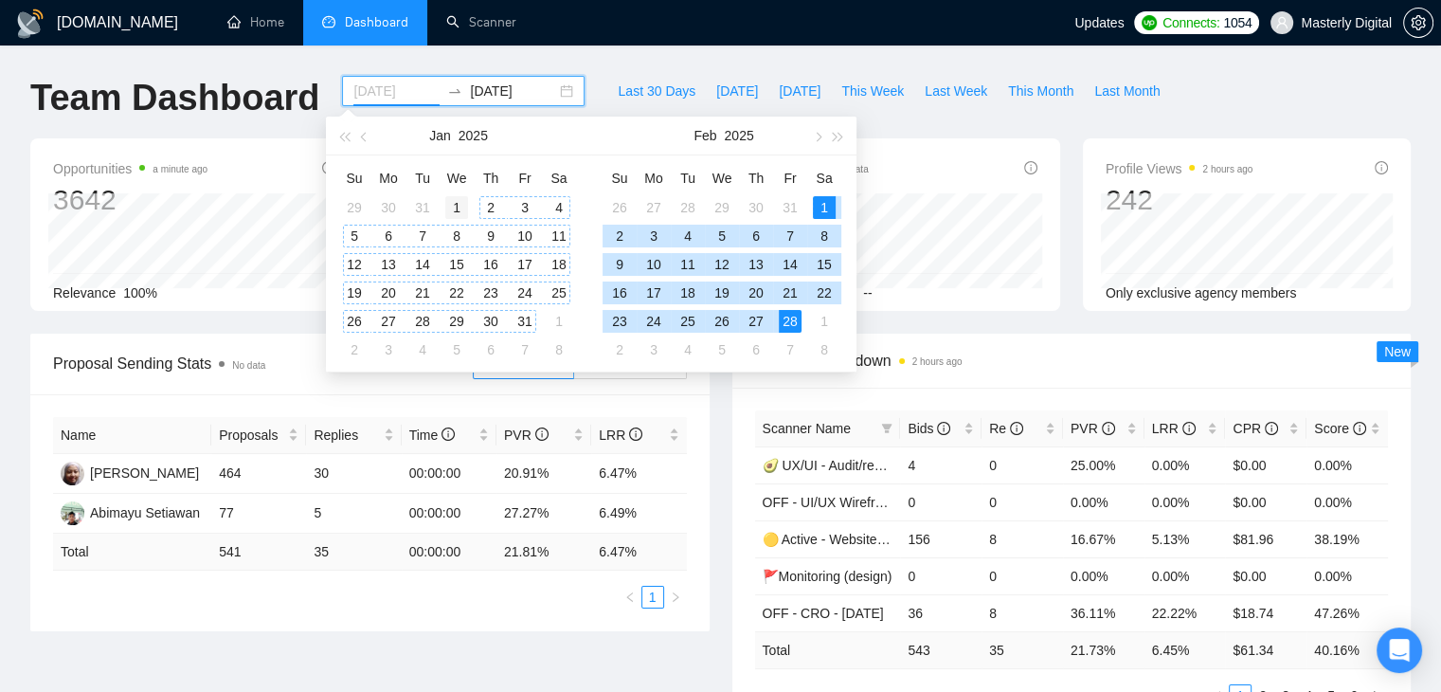
type input "[DATE]"
click at [460, 209] on div "1" at bounding box center [456, 207] width 23 height 23
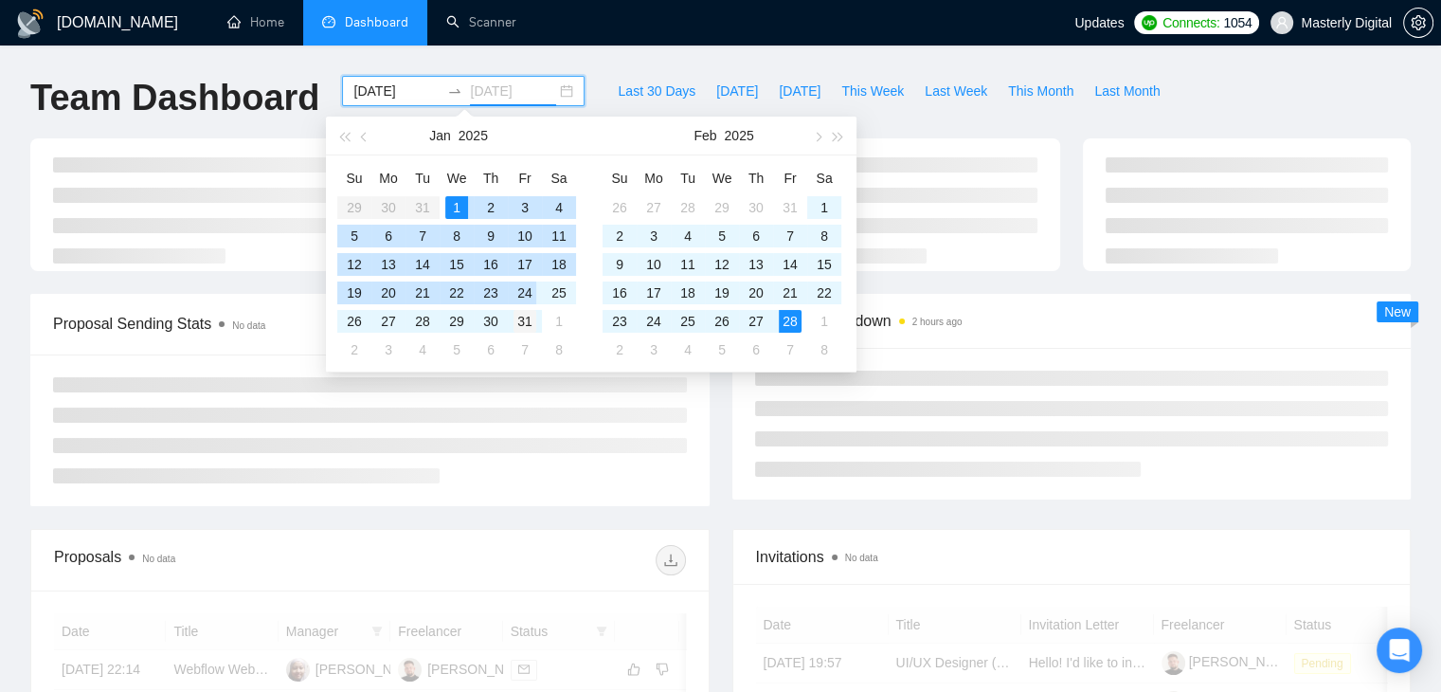
type input "[DATE]"
click at [529, 323] on div "31" at bounding box center [525, 321] width 23 height 23
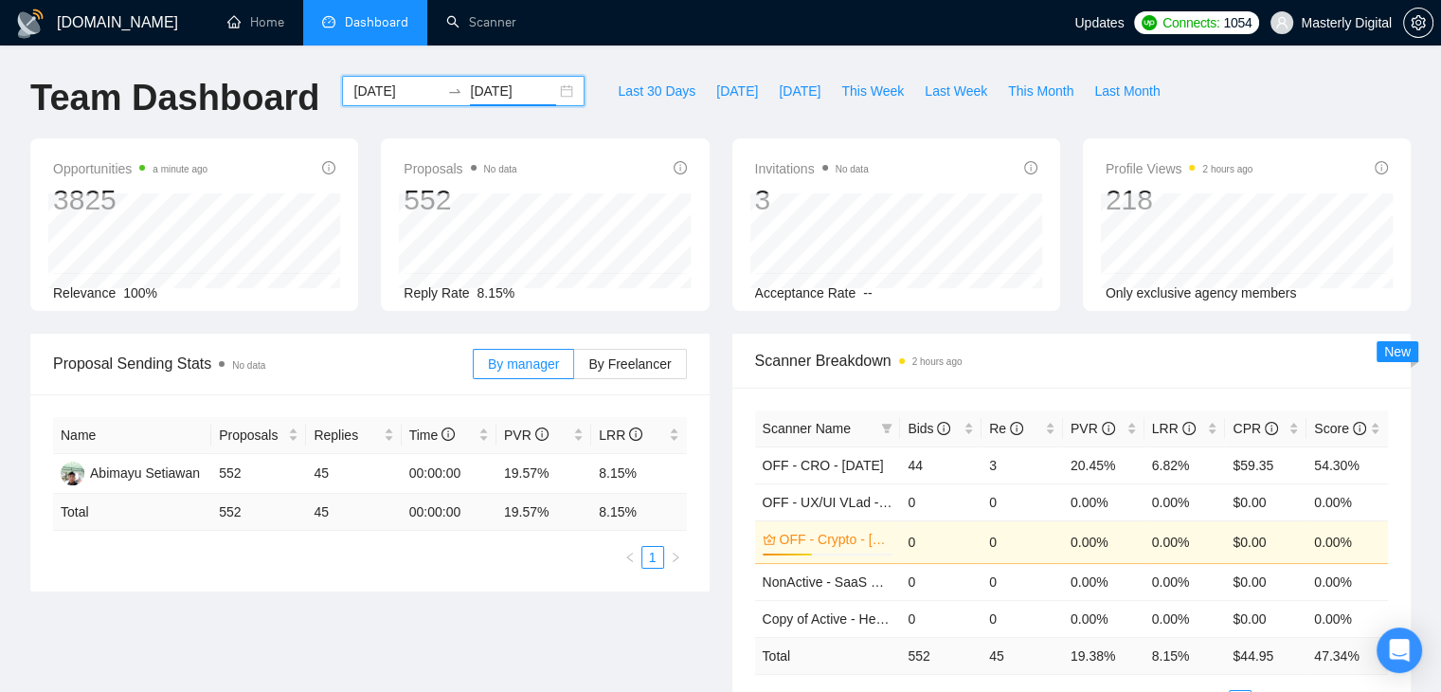
click at [556, 96] on div "[DATE] [DATE]" at bounding box center [463, 91] width 243 height 30
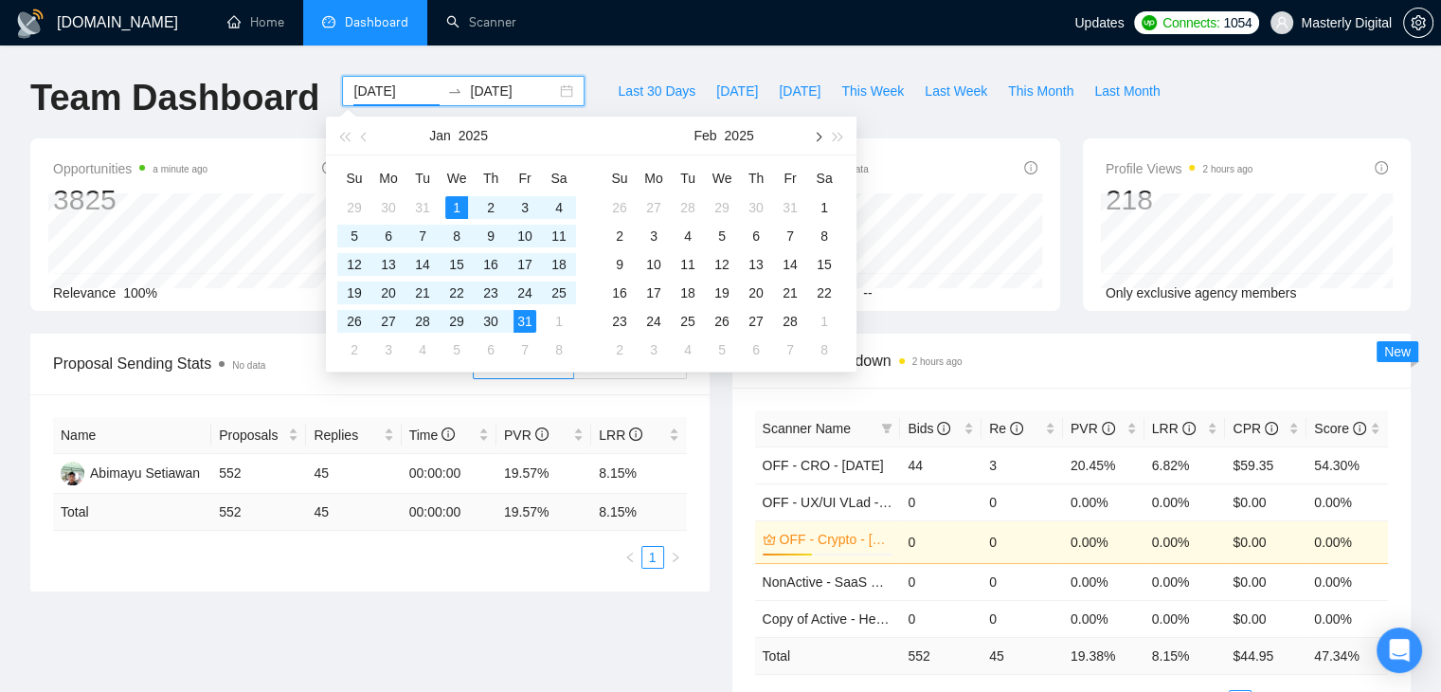
click at [819, 144] on button "button" at bounding box center [817, 136] width 21 height 38
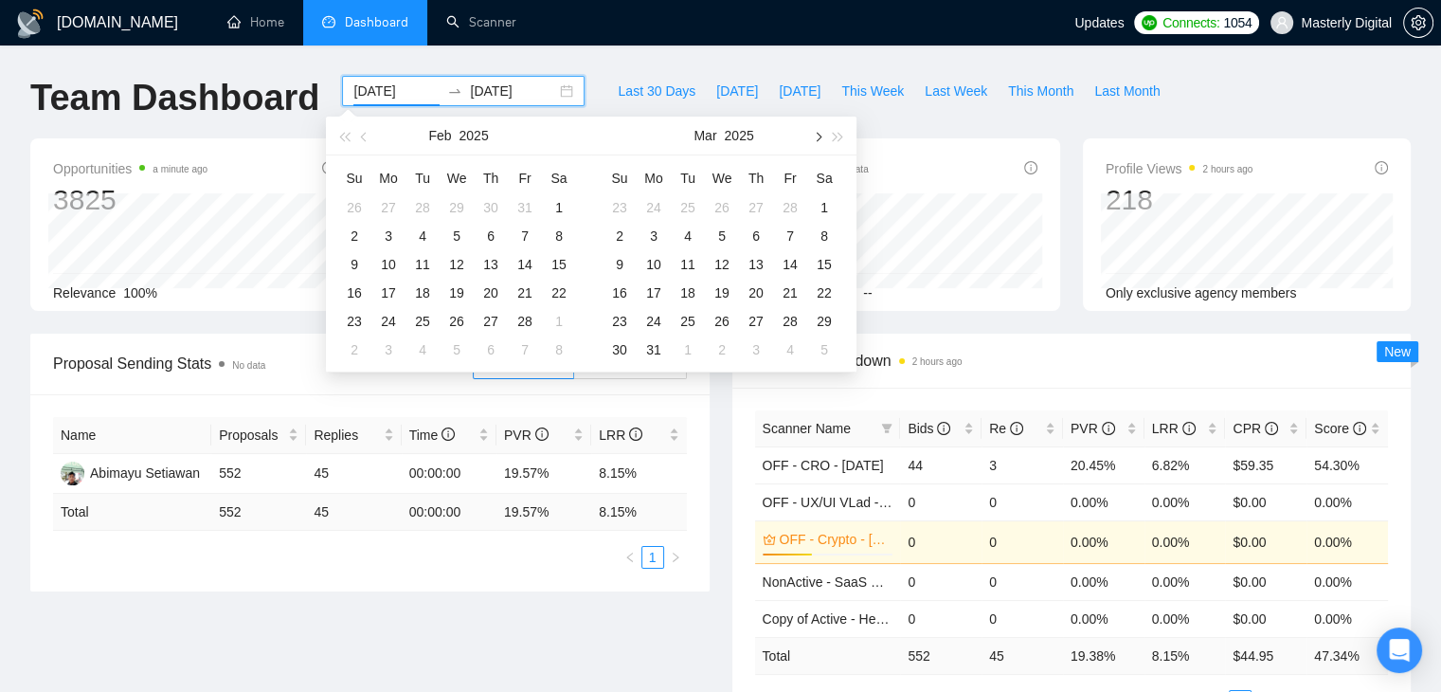
click at [819, 144] on button "button" at bounding box center [817, 136] width 21 height 38
type input "[DATE]"
click at [682, 208] on div "1" at bounding box center [688, 207] width 23 height 23
click at [821, 130] on button "button" at bounding box center [817, 136] width 21 height 38
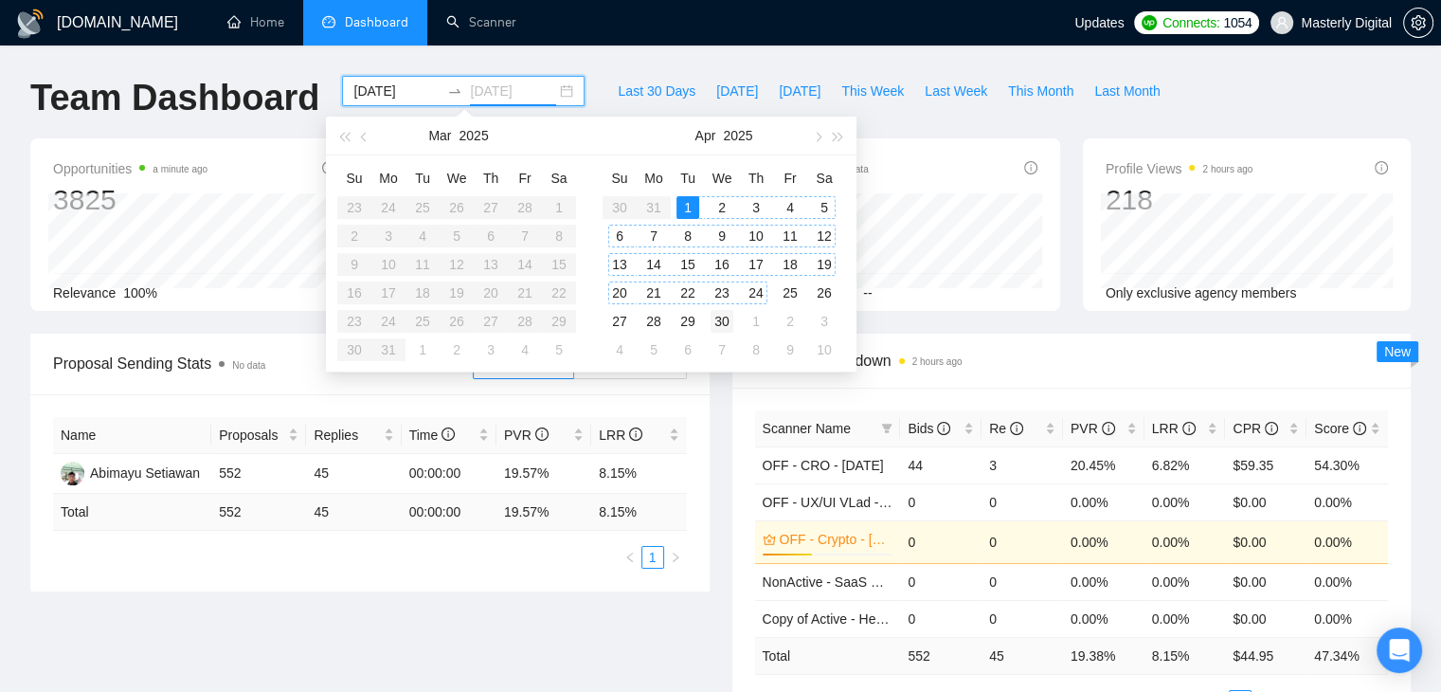
type input "[DATE]"
click at [720, 331] on div "30" at bounding box center [722, 321] width 23 height 23
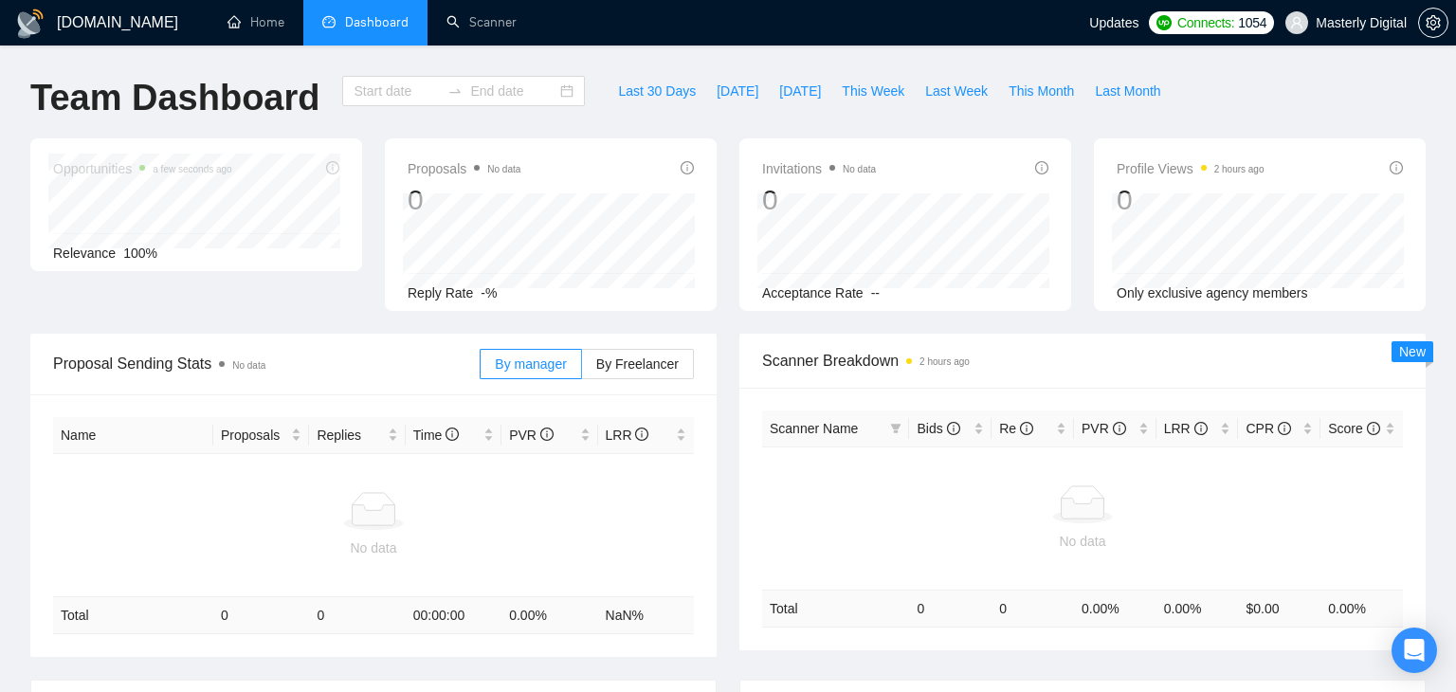
type input "[DATE]"
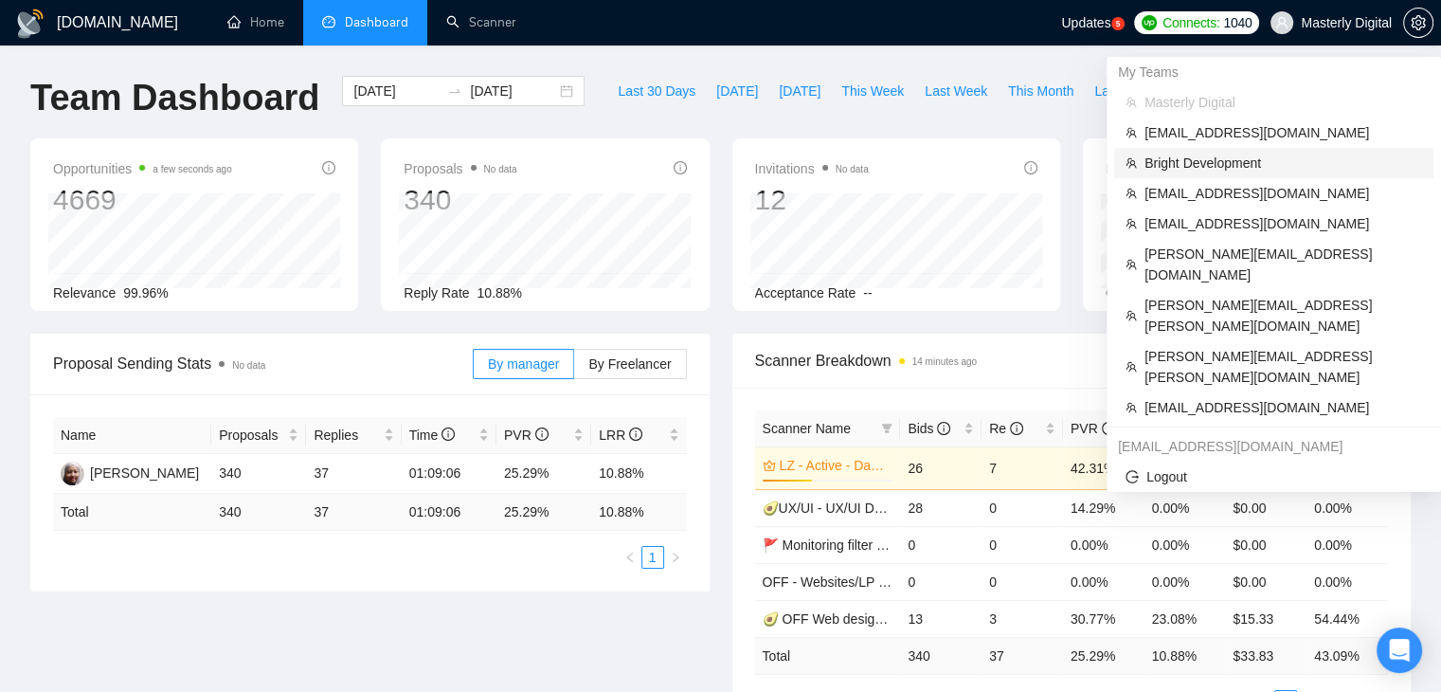
click at [1230, 161] on span "Bright Development" at bounding box center [1284, 163] width 278 height 21
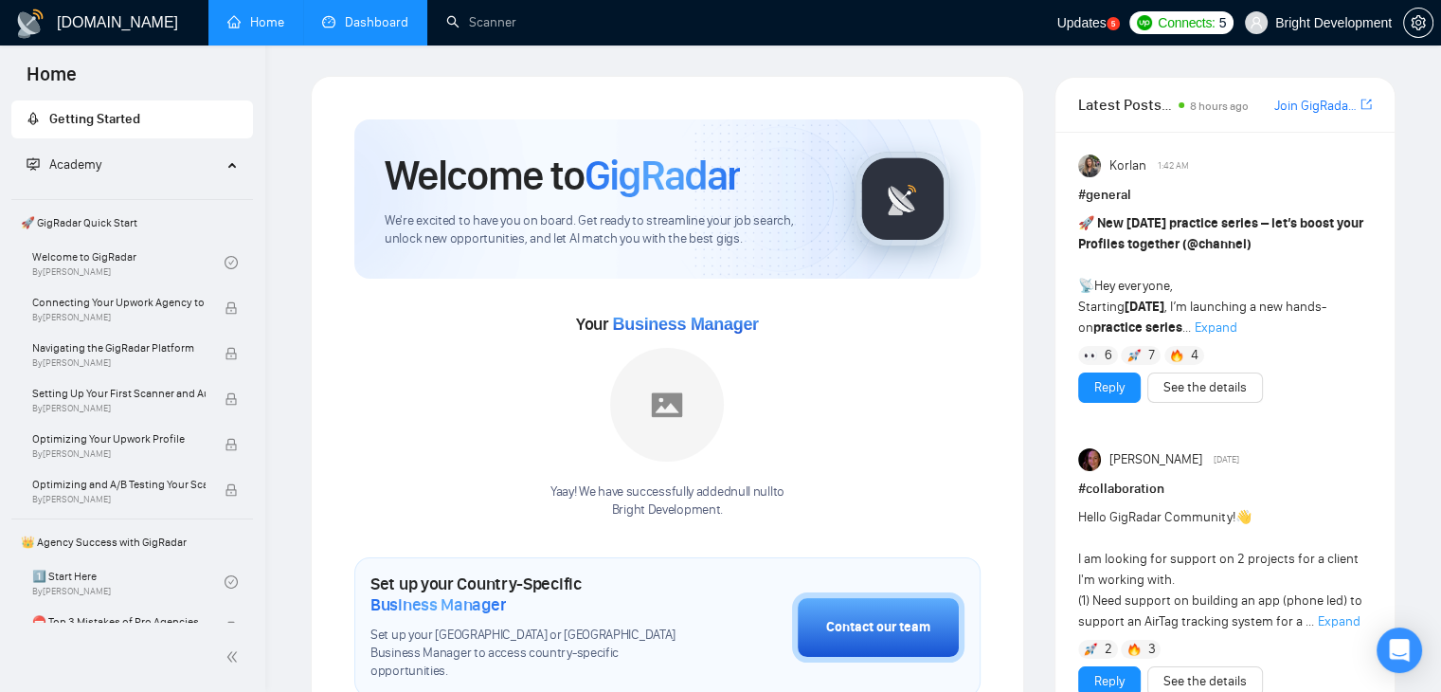
click at [394, 14] on link "Dashboard" at bounding box center [365, 22] width 86 height 16
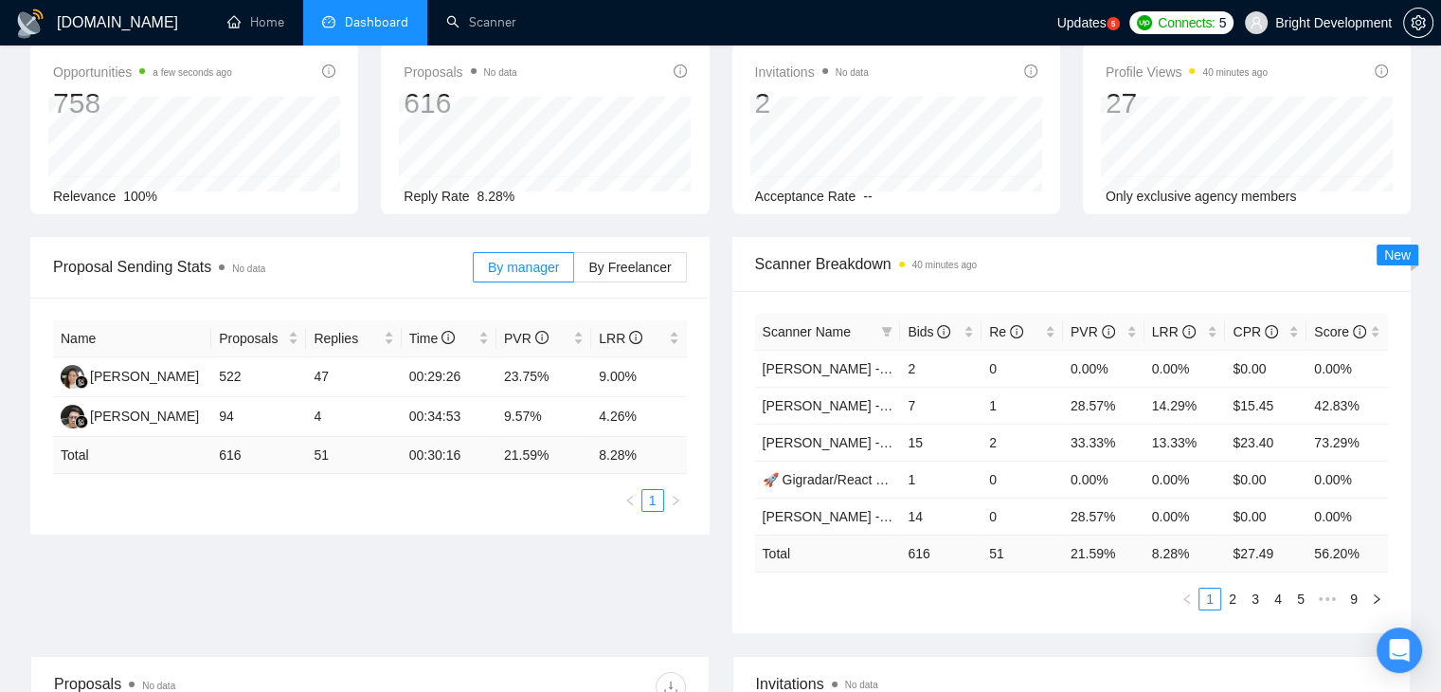
scroll to position [95, 0]
click at [670, 336] on div "LRR" at bounding box center [639, 340] width 80 height 21
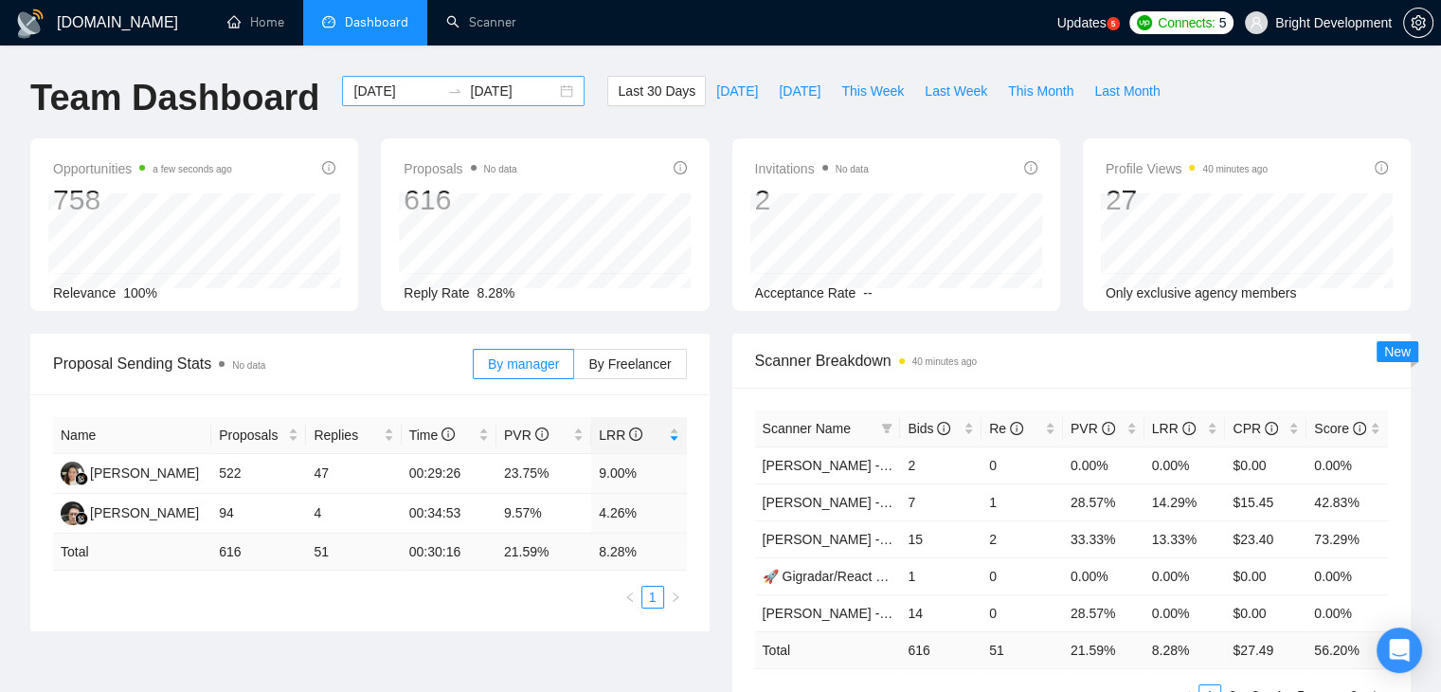
click at [560, 89] on div "[DATE] [DATE]" at bounding box center [463, 91] width 243 height 30
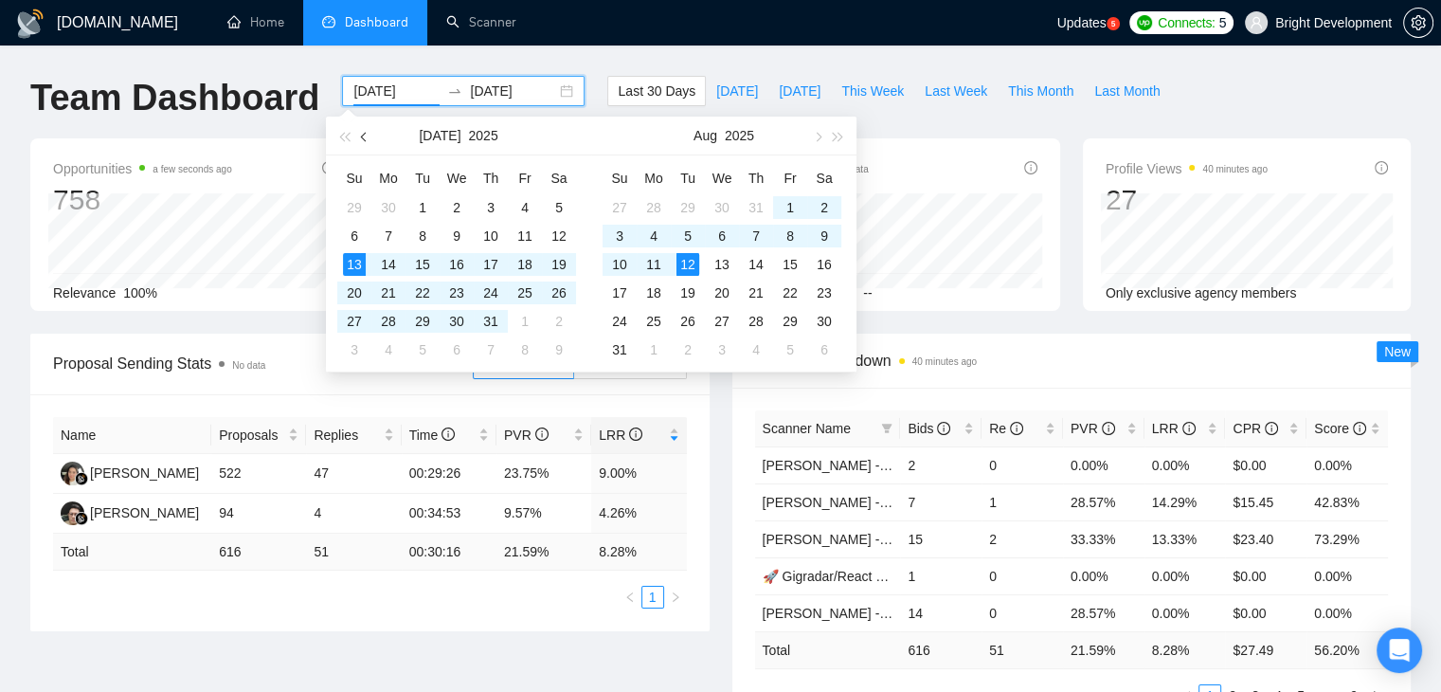
click at [360, 145] on button "button" at bounding box center [364, 136] width 21 height 38
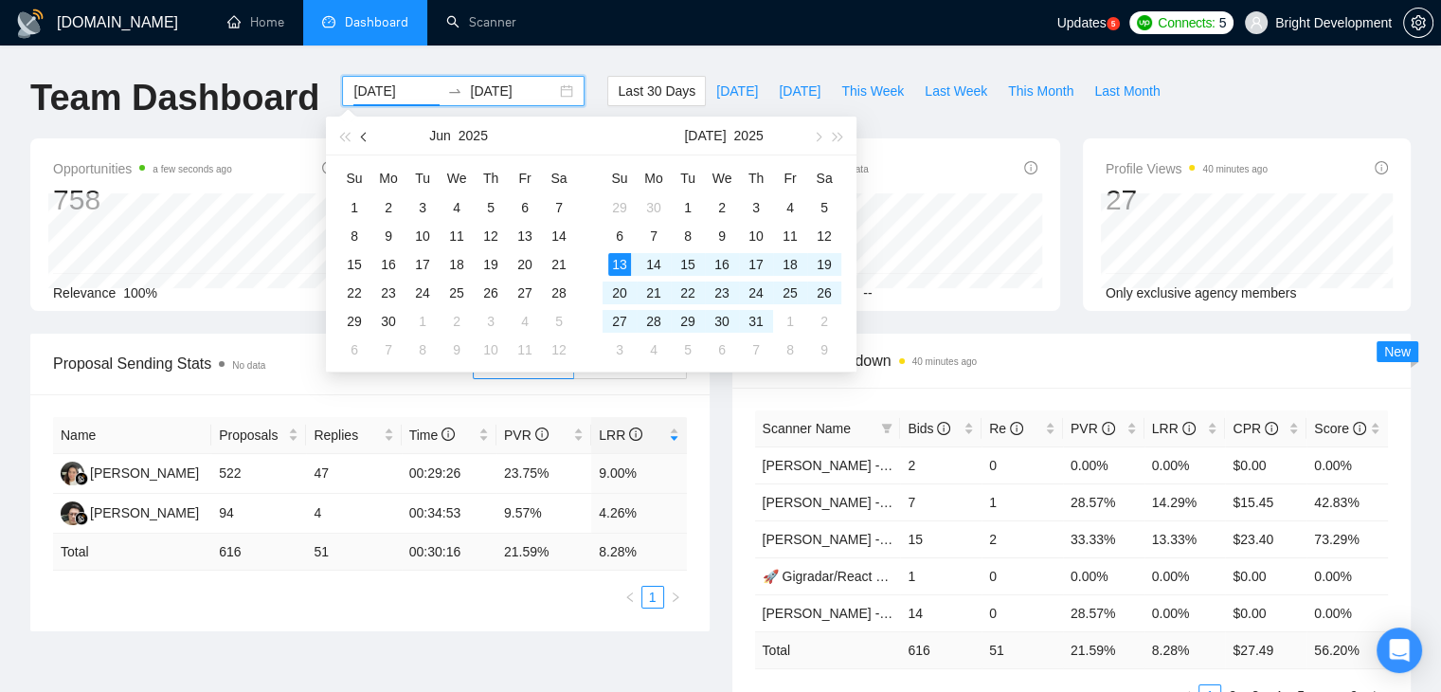
click at [360, 145] on button "button" at bounding box center [364, 136] width 21 height 38
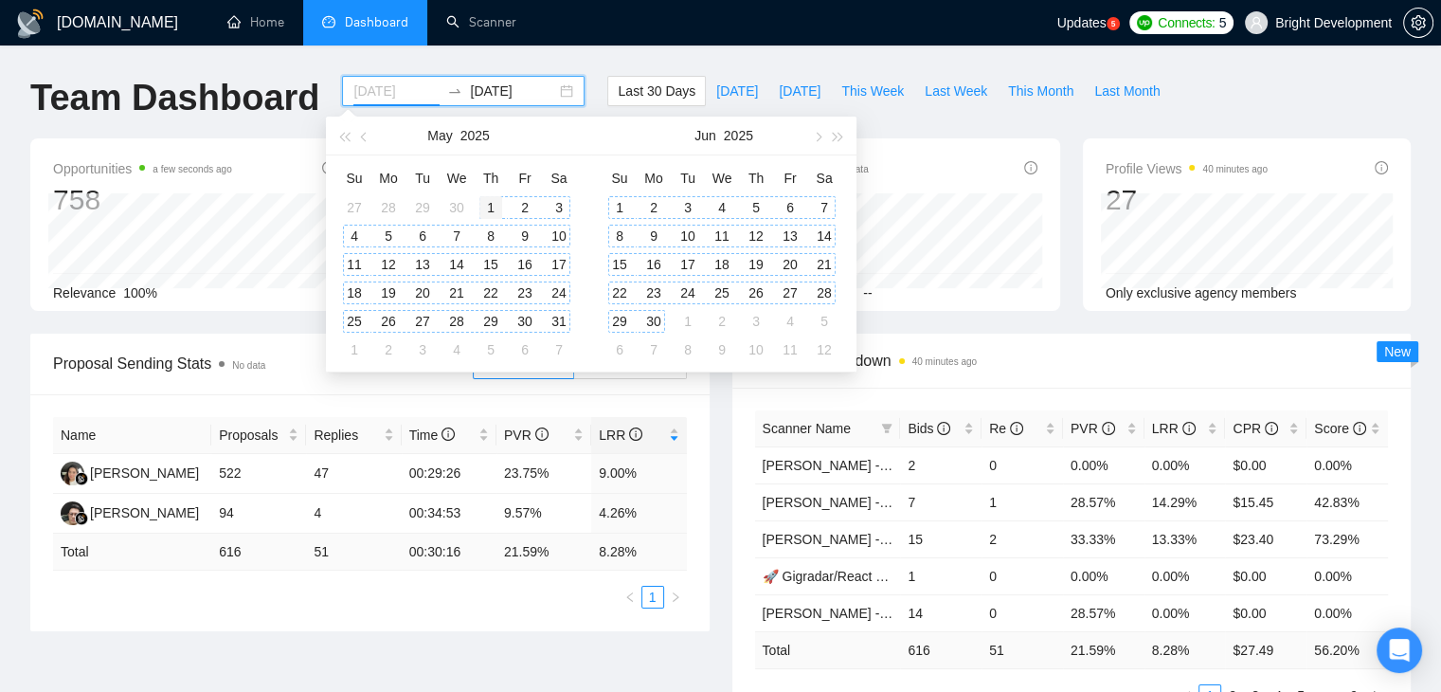
type input "[DATE]"
click at [481, 208] on div "1" at bounding box center [491, 207] width 23 height 23
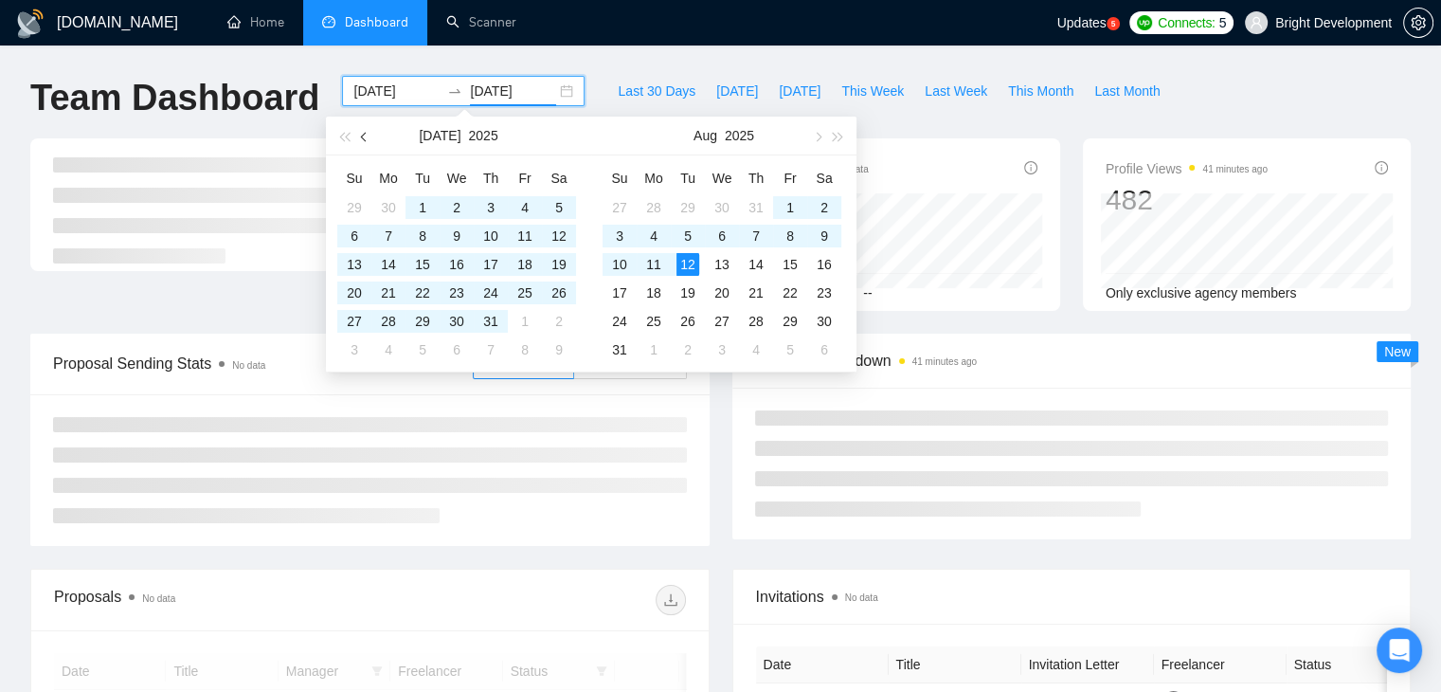
click at [370, 142] on button "button" at bounding box center [364, 136] width 21 height 38
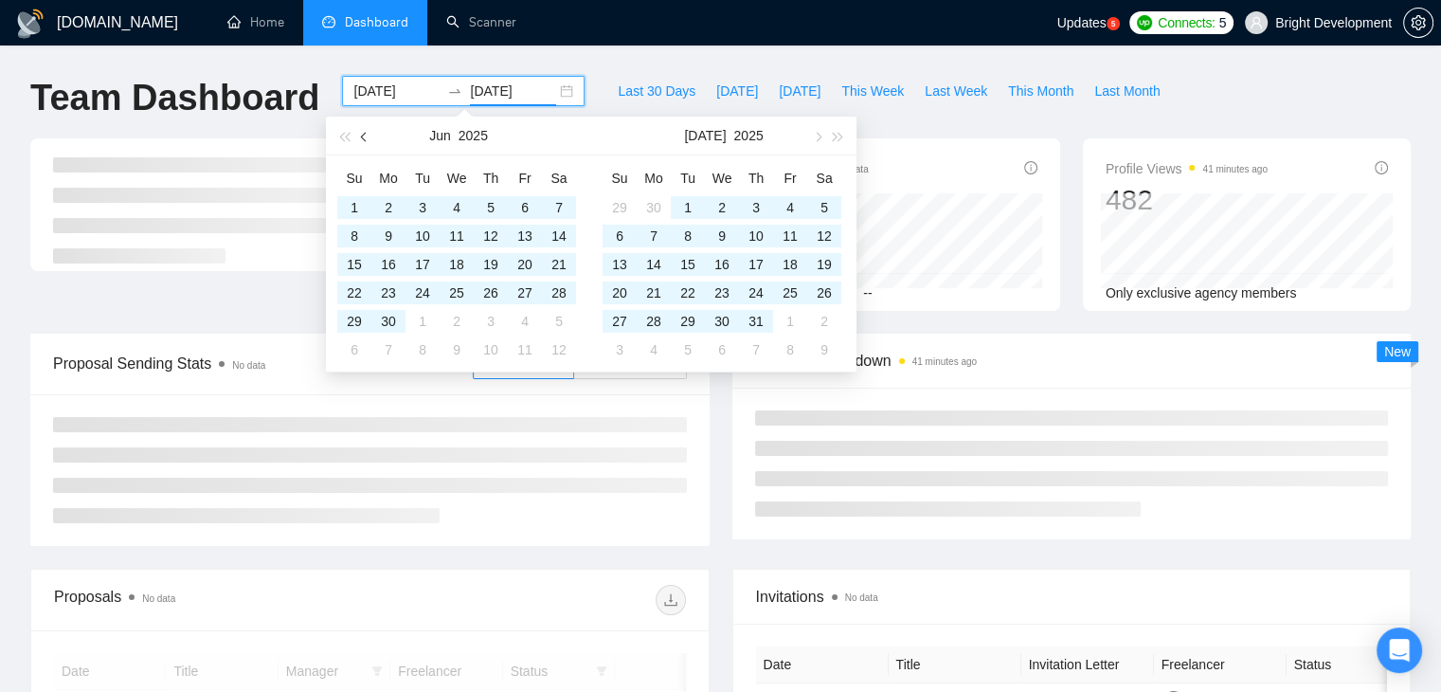
click at [370, 142] on button "button" at bounding box center [364, 136] width 21 height 38
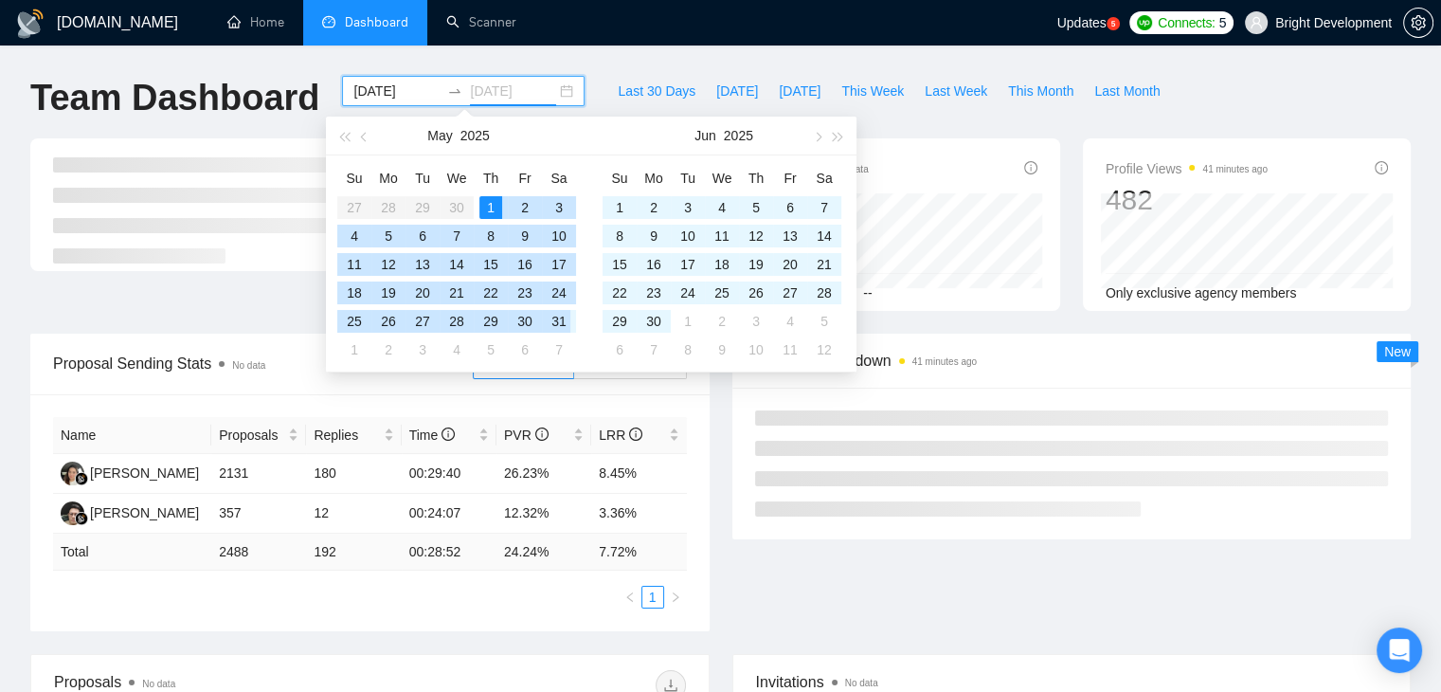
type input "[DATE]"
click at [550, 320] on div "31" at bounding box center [559, 321] width 23 height 23
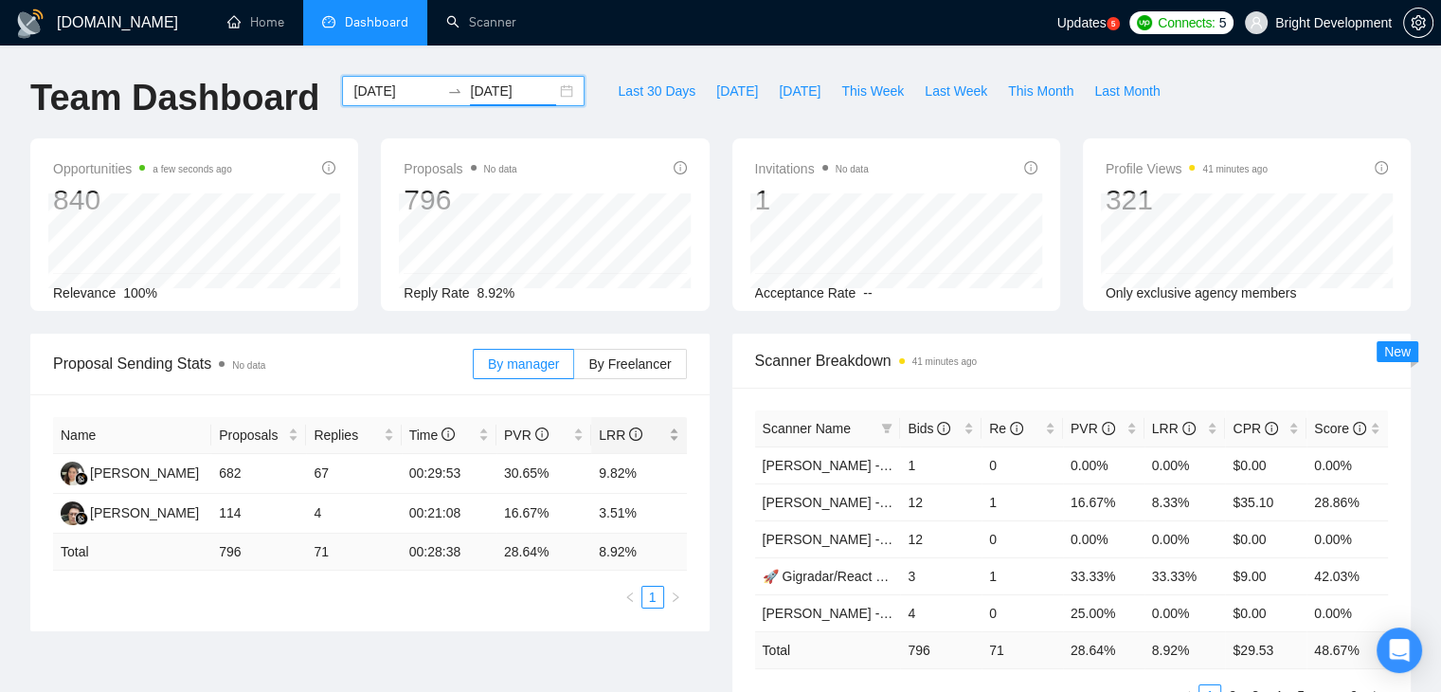
click at [678, 441] on div "LRR" at bounding box center [639, 435] width 80 height 21
click at [553, 88] on div "[DATE] [DATE]" at bounding box center [463, 91] width 243 height 30
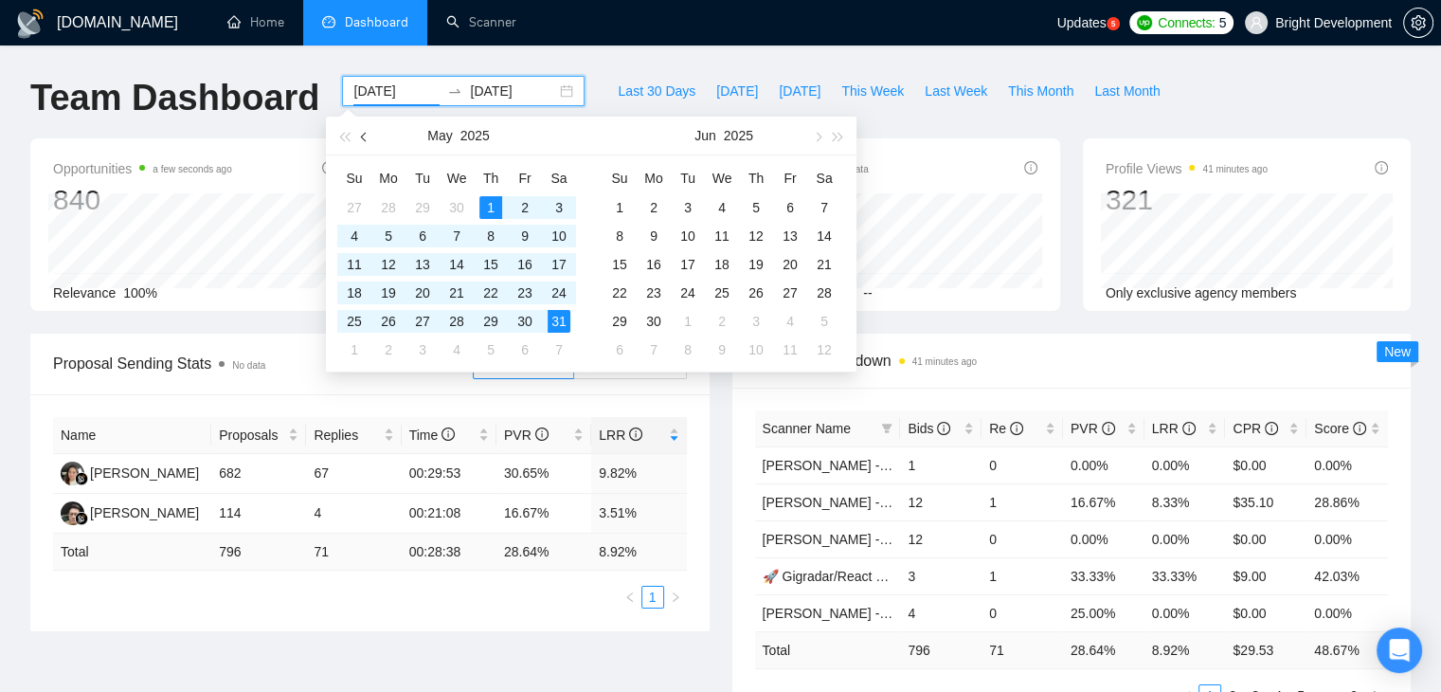
click at [368, 133] on button "button" at bounding box center [364, 136] width 21 height 38
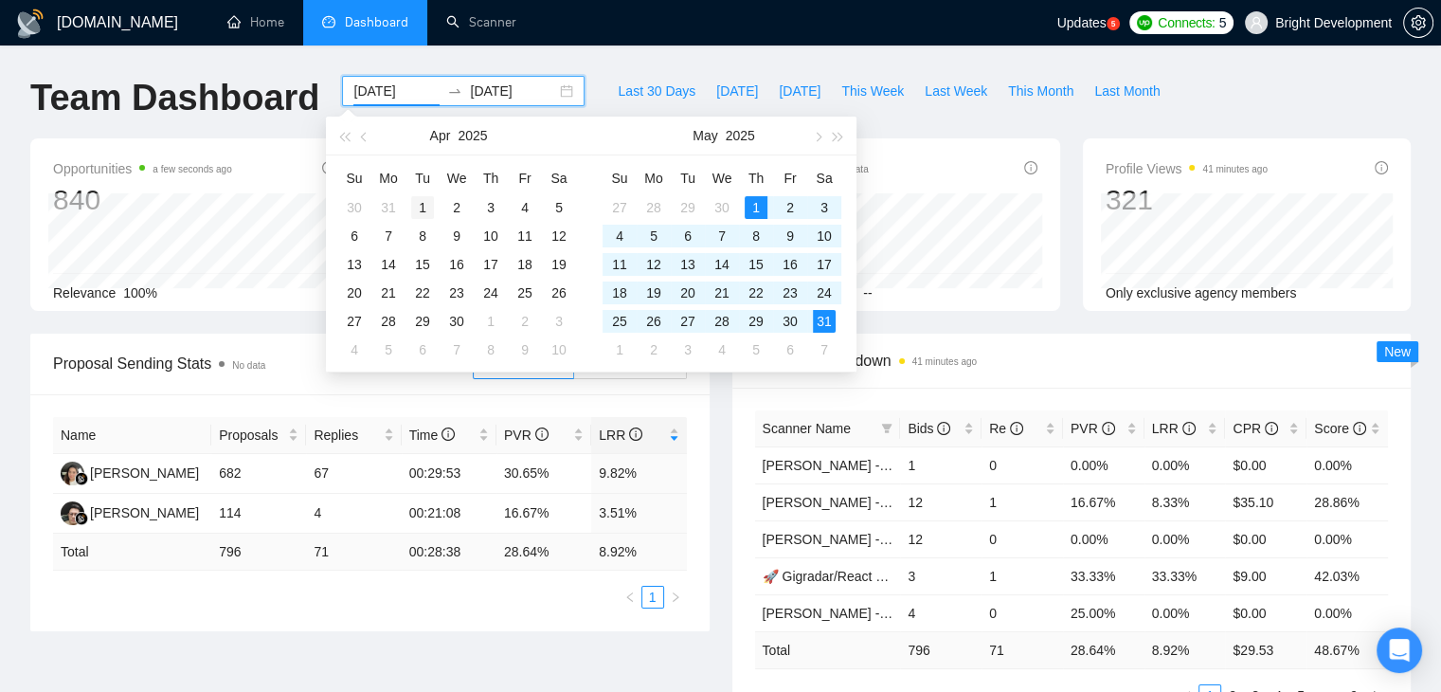
type input "[DATE]"
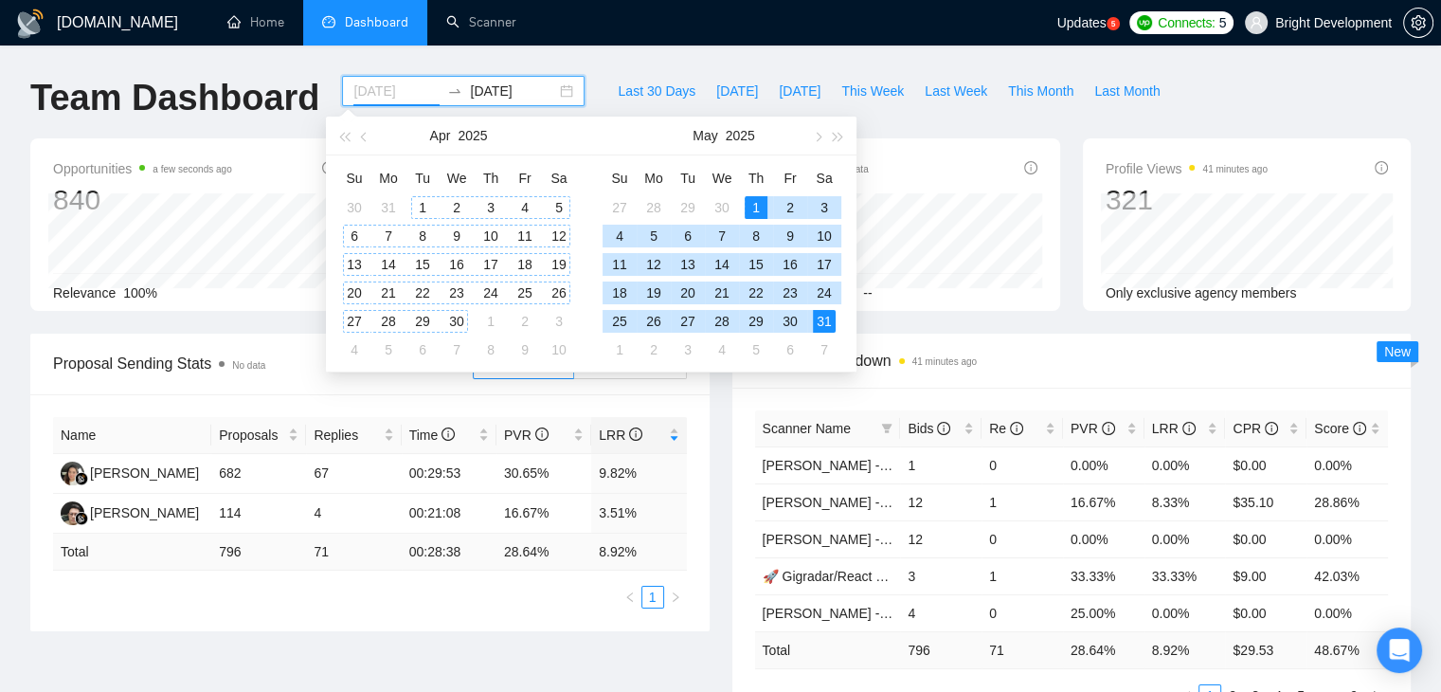
click at [420, 204] on div "1" at bounding box center [422, 207] width 23 height 23
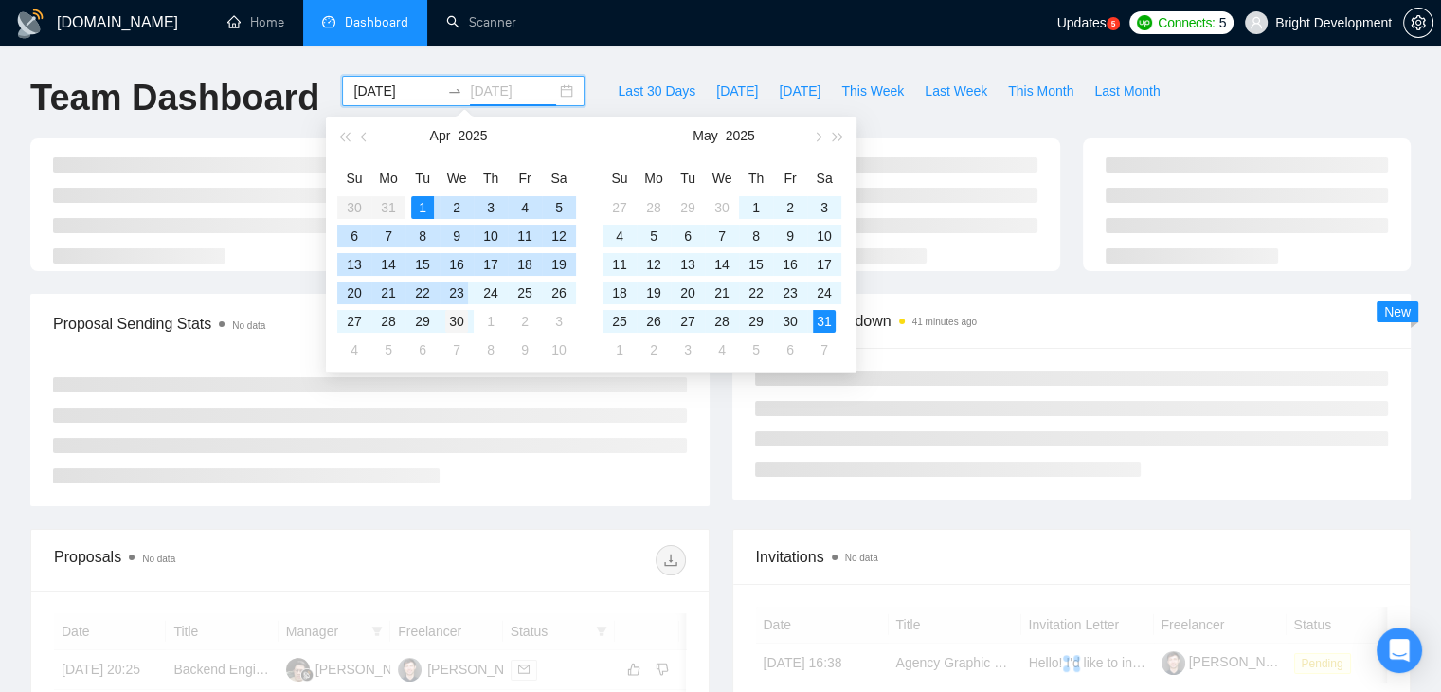
type input "[DATE]"
click at [454, 313] on div "30" at bounding box center [456, 321] width 23 height 23
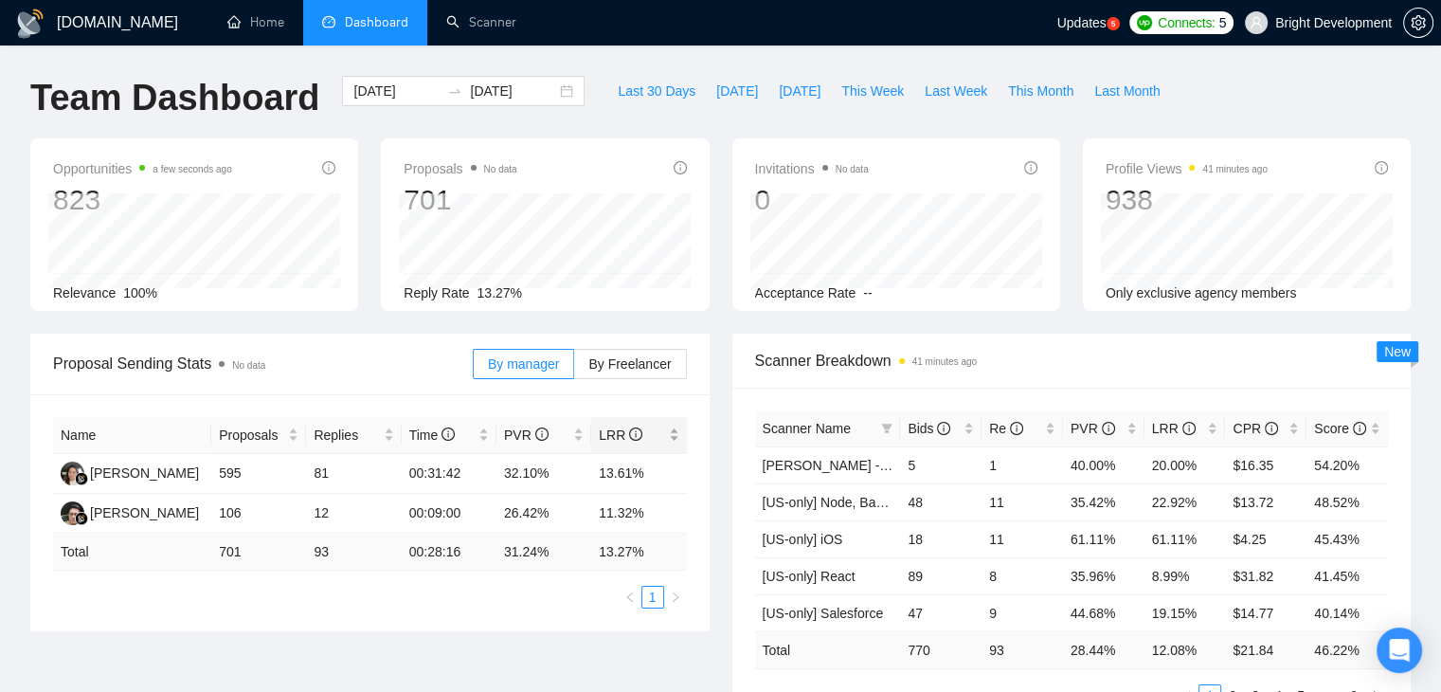
click at [675, 431] on div "LRR" at bounding box center [639, 435] width 80 height 21
click at [701, 441] on div "Name Proposals Replies Time PVR LRR Lira Akhmetova 595 81 00:31:42 32.10% 13.61…" at bounding box center [370, 512] width 680 height 237
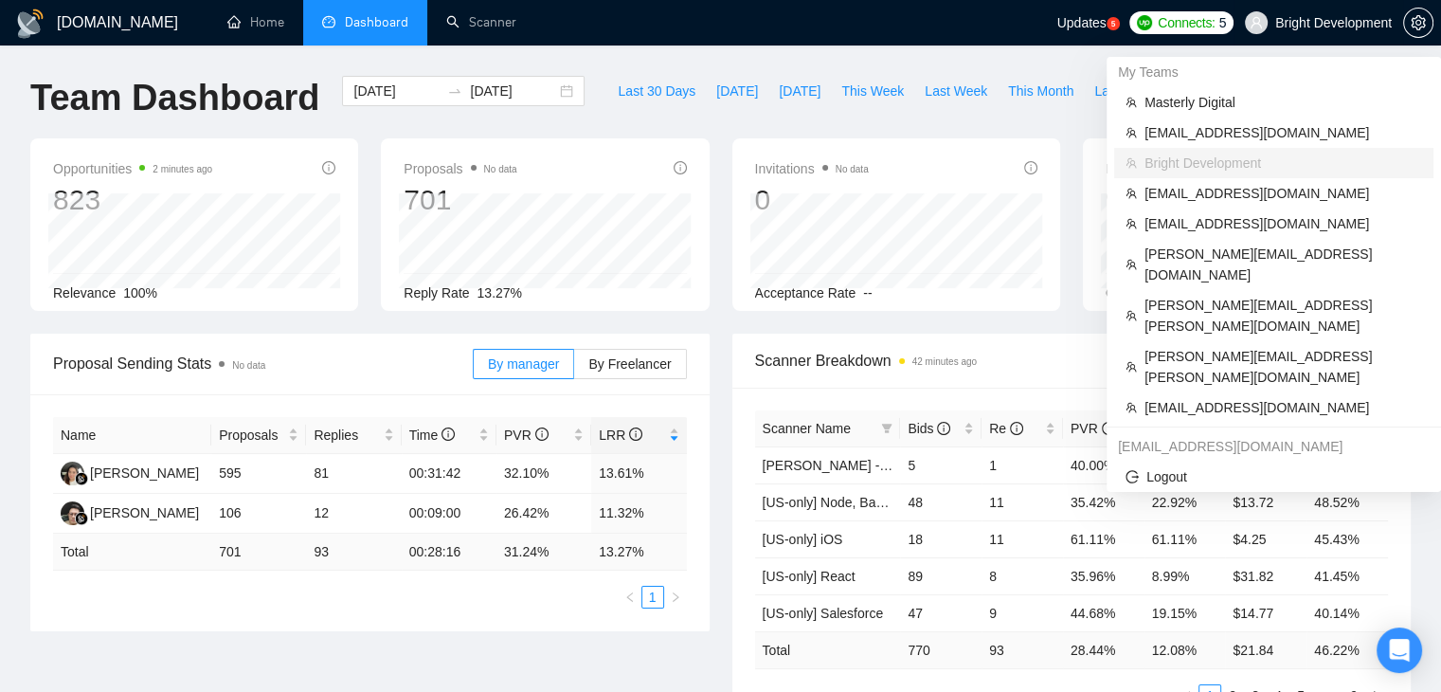
click at [1293, 23] on span "Bright Development" at bounding box center [1334, 23] width 117 height 0
click at [1165, 101] on span "Masterly Digital" at bounding box center [1284, 102] width 278 height 21
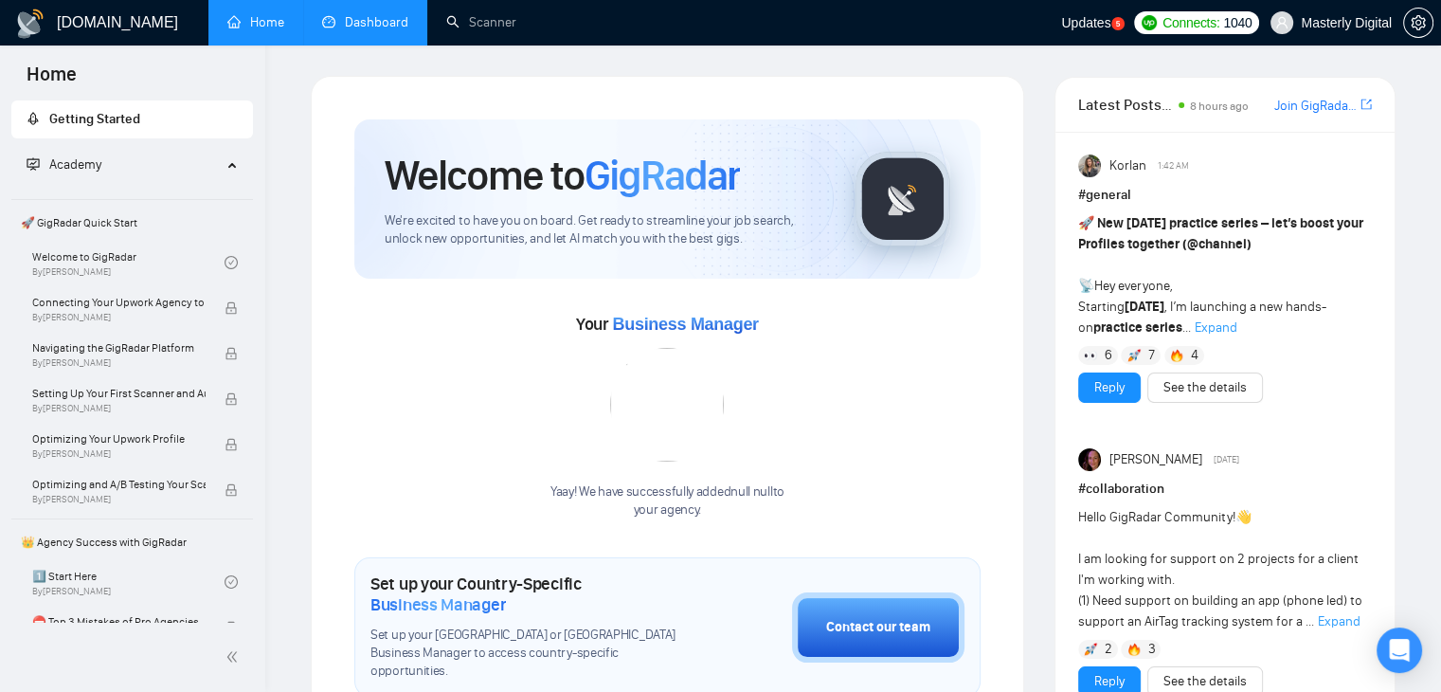
click at [371, 14] on link "Dashboard" at bounding box center [365, 22] width 86 height 16
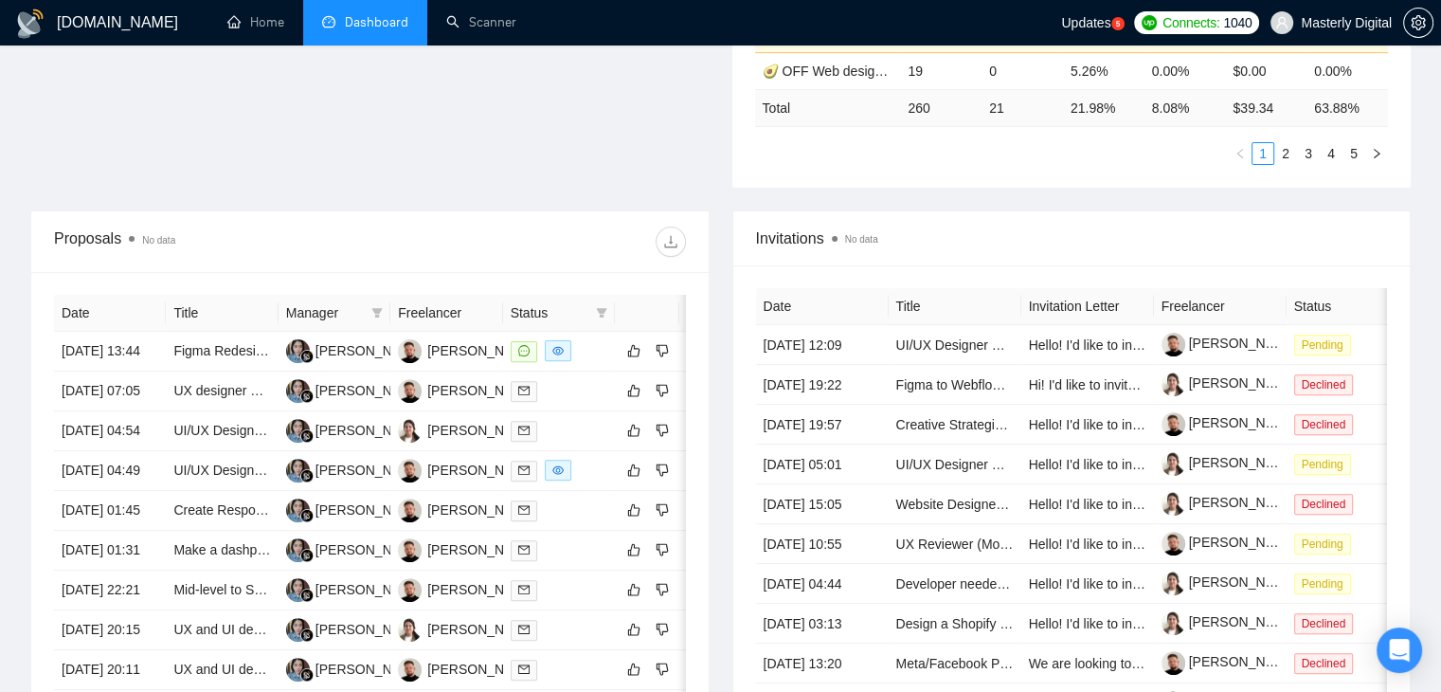
scroll to position [544, 0]
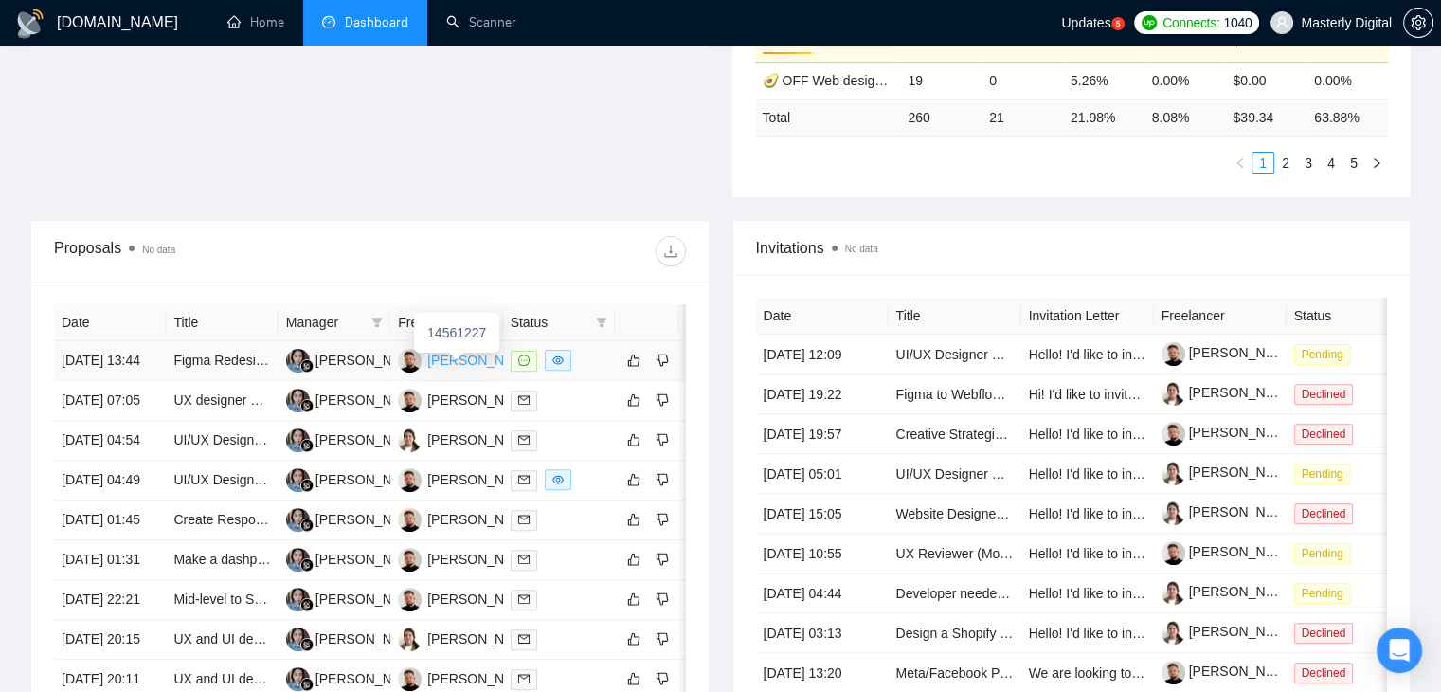
click at [457, 360] on div "[PERSON_NAME]" at bounding box center [481, 360] width 109 height 21
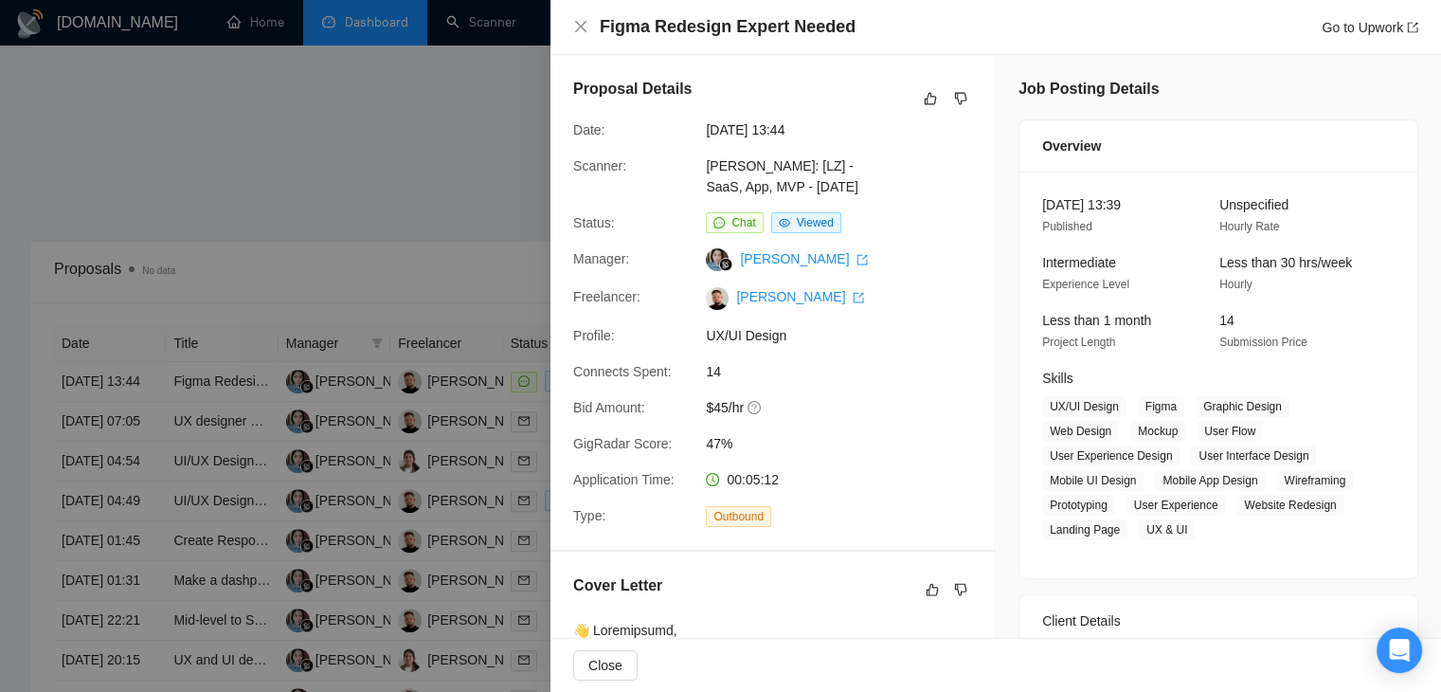
click at [413, 163] on div at bounding box center [720, 346] width 1441 height 692
